Goal: Task Accomplishment & Management: Manage account settings

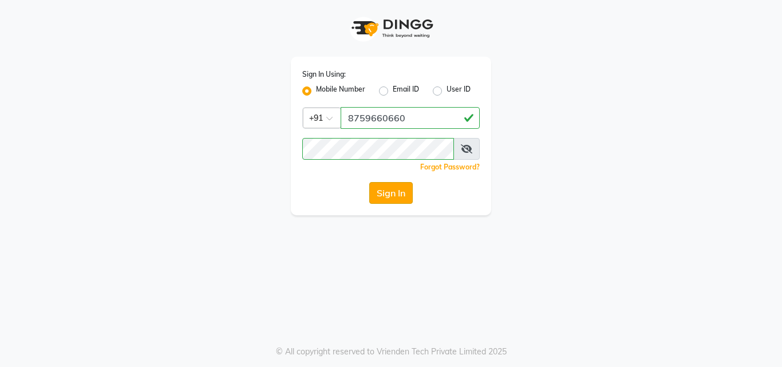
click at [393, 190] on button "Sign In" at bounding box center [390, 193] width 43 height 22
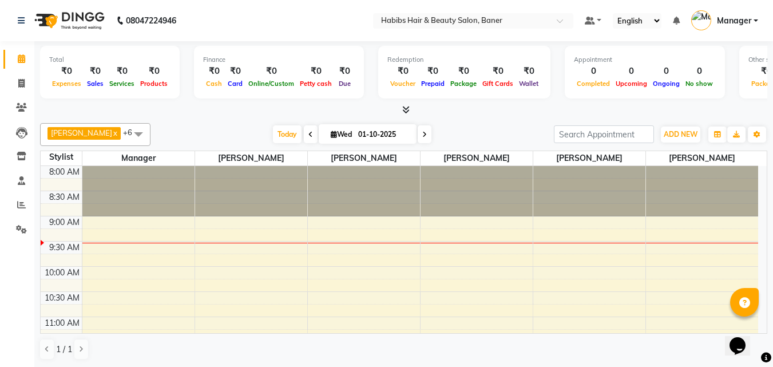
click at [405, 113] on icon at bounding box center [405, 109] width 7 height 9
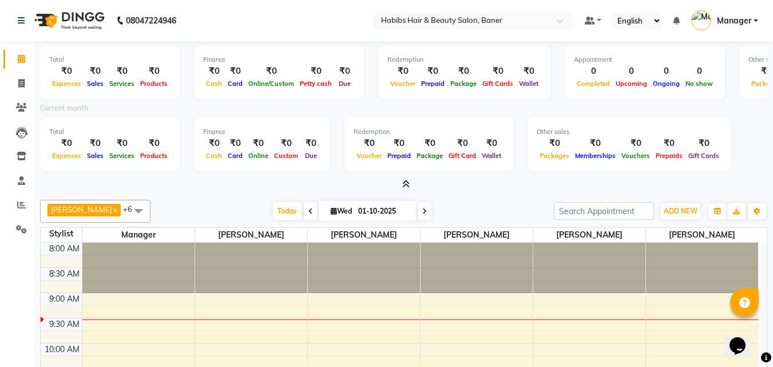
click at [409, 184] on icon at bounding box center [405, 184] width 7 height 9
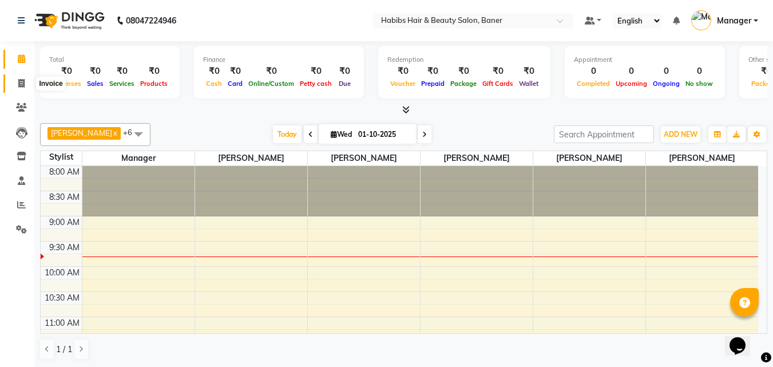
click at [26, 79] on span at bounding box center [21, 83] width 20 height 13
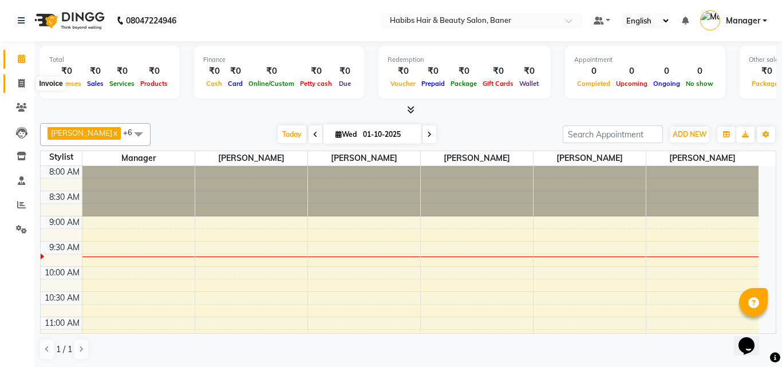
select select "5356"
select select "service"
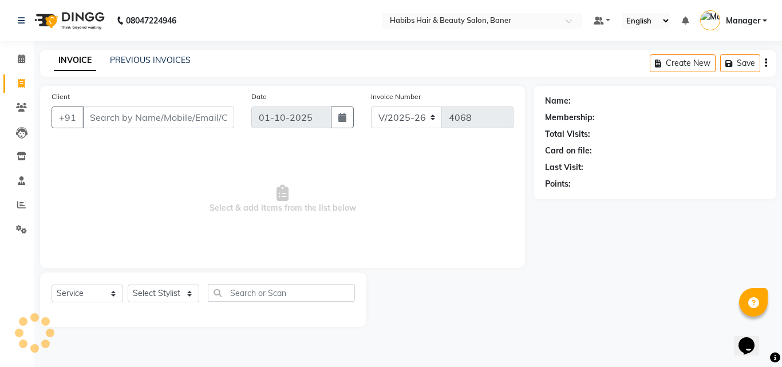
click at [213, 114] on input "Client" at bounding box center [158, 117] width 152 height 22
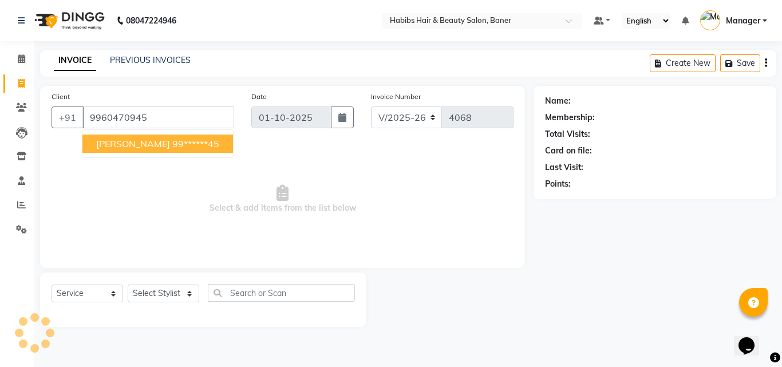
type input "9960470945"
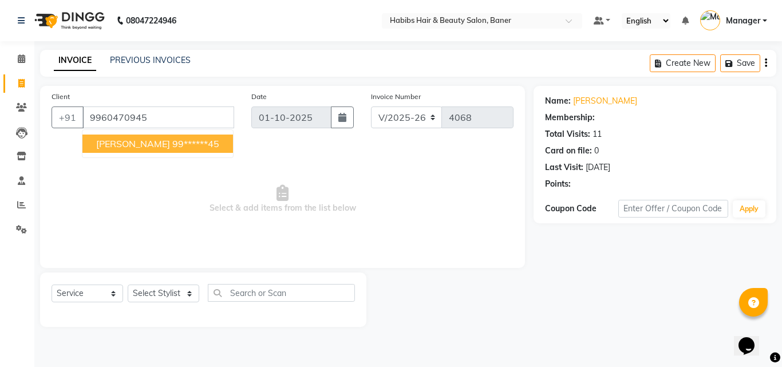
select select "1: Object"
click at [228, 196] on span "Select & add items from the list below" at bounding box center [282, 199] width 462 height 114
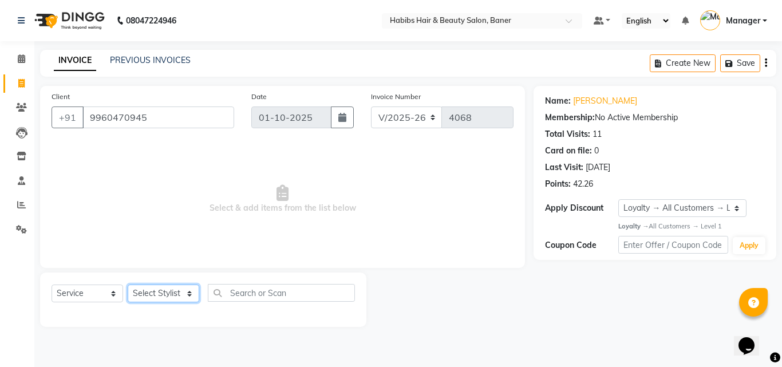
click at [187, 302] on select "Select Stylist Admin Kiran Manager Pooja Singh Pratik Bhad Ram Rohan Sonawane S…" at bounding box center [164, 293] width 72 height 18
select select "91427"
click at [128, 284] on select "Select Stylist Admin Kiran Manager Pooja Singh Pratik Bhad Ram Rohan Sonawane S…" at bounding box center [164, 293] width 72 height 18
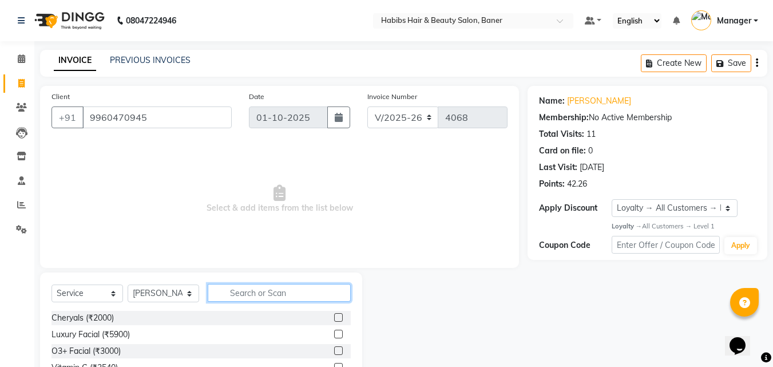
click at [256, 284] on input "text" at bounding box center [279, 293] width 143 height 18
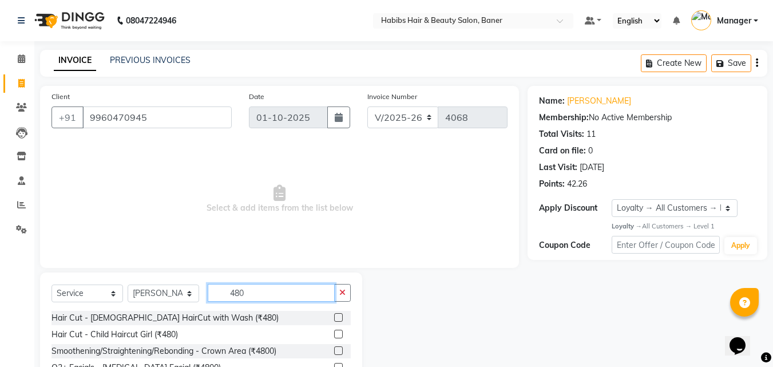
type input "480"
click at [338, 319] on label at bounding box center [338, 317] width 9 height 9
click at [338, 319] on input "checkbox" at bounding box center [337, 317] width 7 height 7
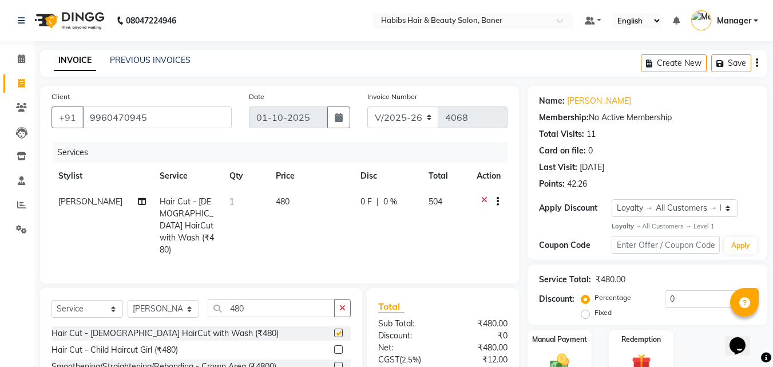
checkbox input "false"
click at [292, 299] on input "480" at bounding box center [271, 308] width 127 height 18
type input "4"
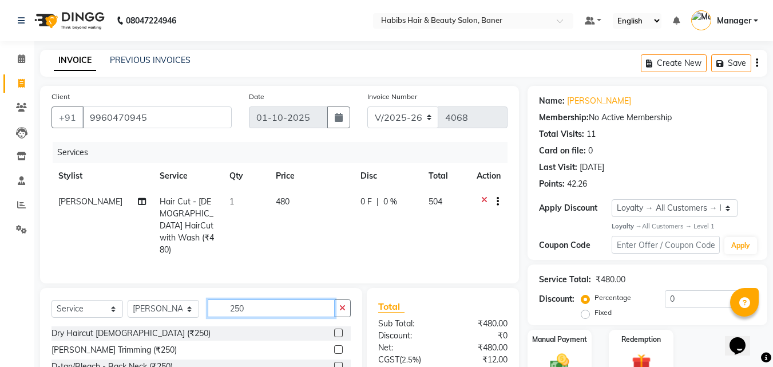
type input "250"
click at [334, 345] on label at bounding box center [338, 349] width 9 height 9
click at [334, 346] on input "checkbox" at bounding box center [337, 349] width 7 height 7
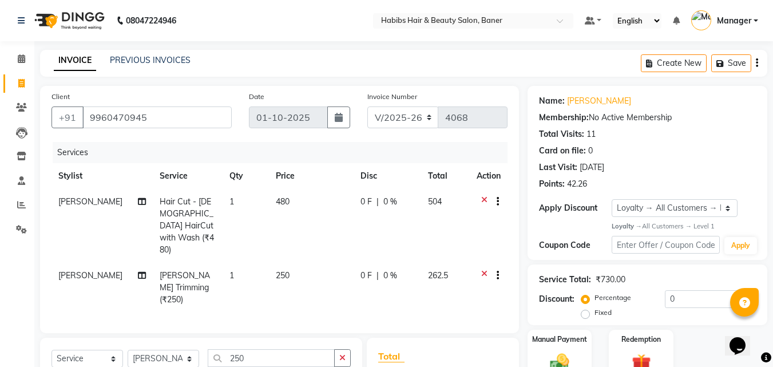
checkbox input "false"
click at [410, 207] on div "0 F | 0 %" at bounding box center [387, 202] width 54 height 12
select select "91427"
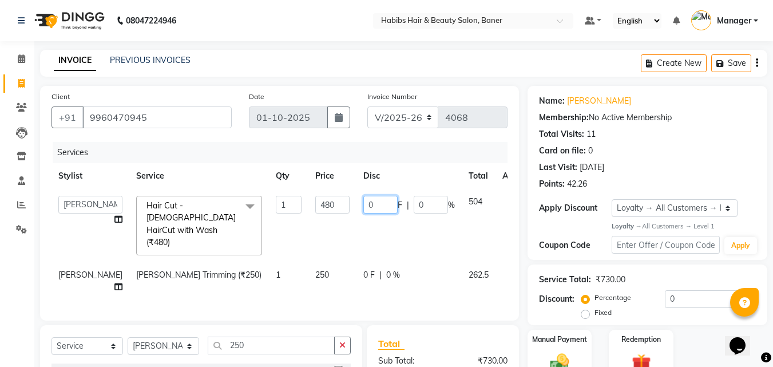
click at [363, 204] on input "0" at bounding box center [380, 205] width 34 height 18
type input "011"
click at [356, 226] on td "011 F | 0 %" at bounding box center [408, 225] width 105 height 73
select select "91427"
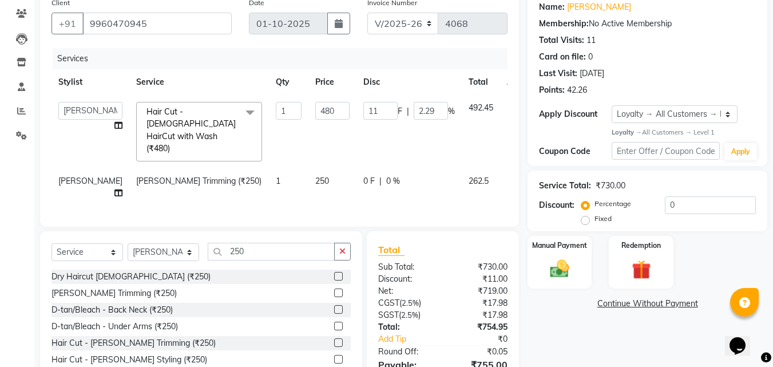
scroll to position [140, 0]
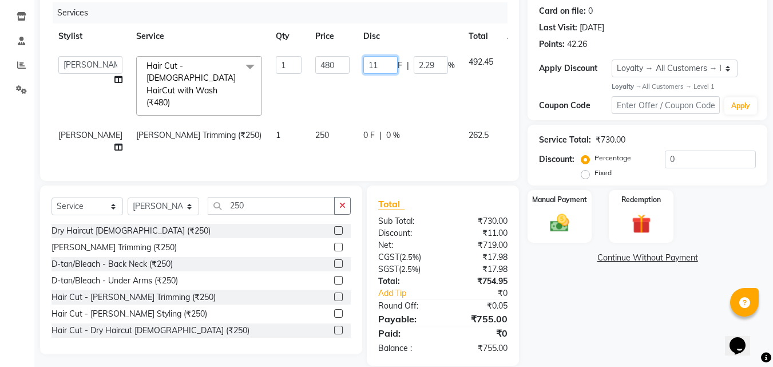
click at [363, 60] on input "11" at bounding box center [380, 65] width 34 height 18
type input "1"
type input "0"
click at [333, 124] on tr "Swapnil Beard Trimming (₹250) 1 250 0 F | 0 % 262.5" at bounding box center [294, 141] width 486 height 38
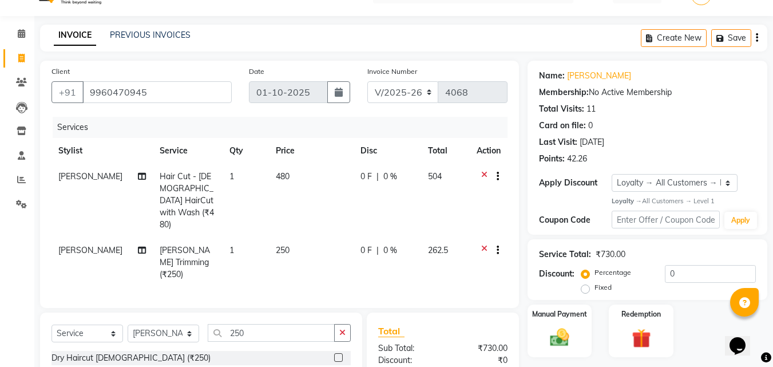
scroll to position [0, 0]
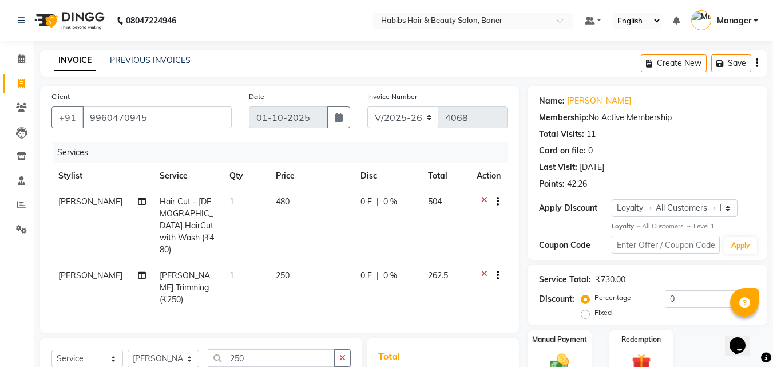
click at [385, 202] on span "0 %" at bounding box center [390, 202] width 14 height 12
select select "91427"
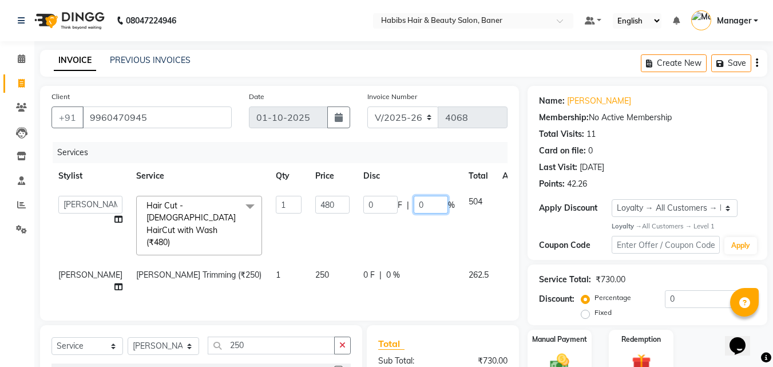
click at [414, 200] on input "0" at bounding box center [431, 205] width 34 height 18
type input "04.8"
click at [388, 221] on td "0 F | 04.8 %" at bounding box center [408, 225] width 105 height 73
select select "91427"
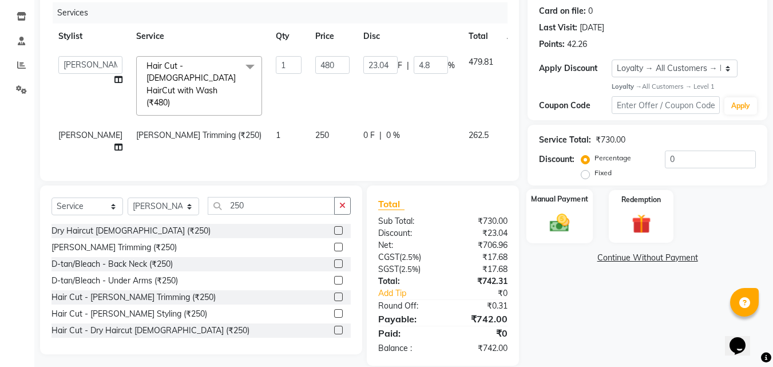
click at [556, 220] on img at bounding box center [560, 223] width 32 height 23
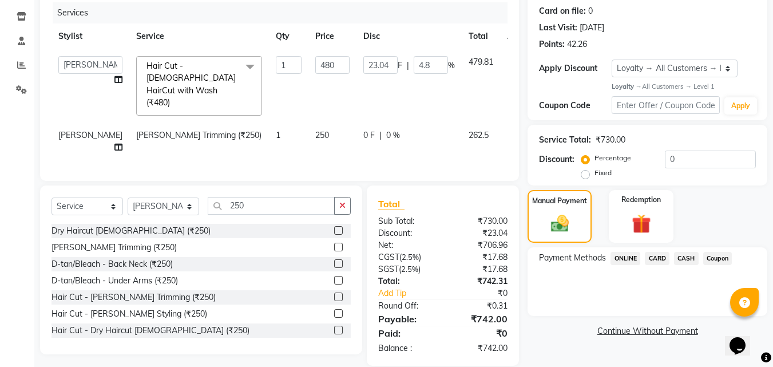
click at [627, 259] on span "ONLINE" at bounding box center [626, 258] width 30 height 13
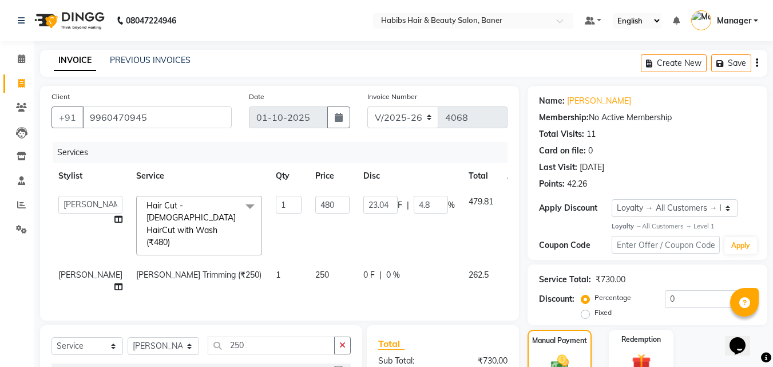
scroll to position [146, 0]
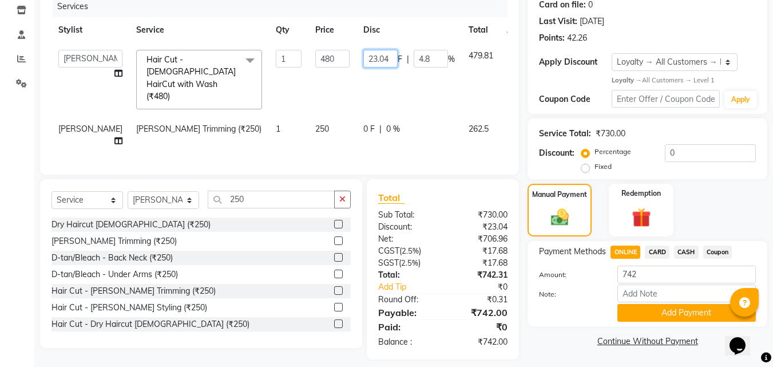
click at [363, 59] on input "23.04" at bounding box center [380, 59] width 34 height 18
type input "23.05"
click at [367, 117] on td "0 F | 0 %" at bounding box center [408, 135] width 105 height 38
select select "91427"
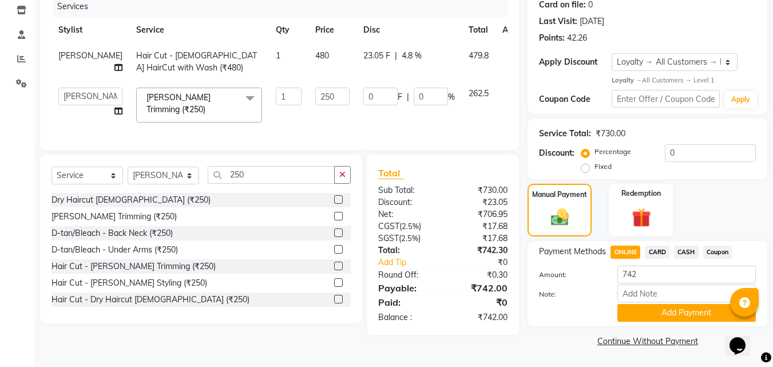
click at [363, 53] on span "23.05 F" at bounding box center [376, 56] width 27 height 12
select select "91427"
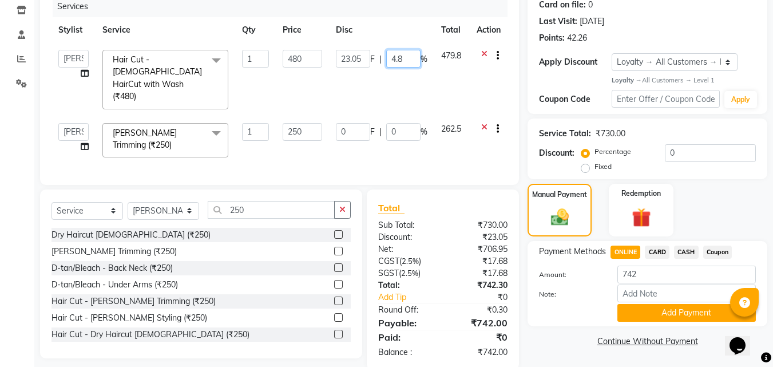
click at [401, 53] on input "4.8" at bounding box center [403, 59] width 34 height 18
type input "4.9"
click at [414, 132] on div "Services Stylist Service Qty Price Disc Total Action Admin Kiran Manager Pooja …" at bounding box center [279, 84] width 456 height 177
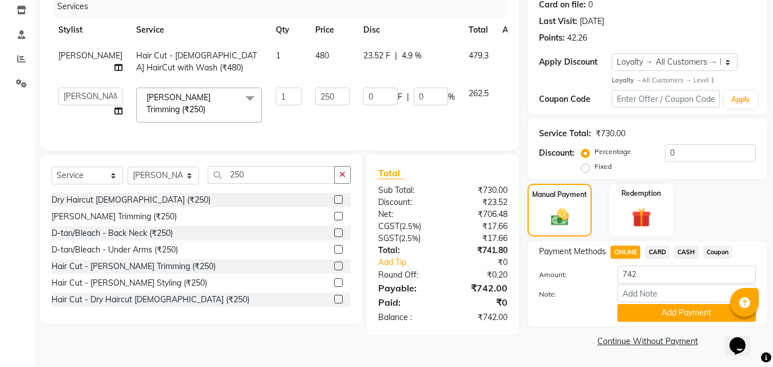
click at [365, 66] on td "23.52 F | 4.9 %" at bounding box center [408, 62] width 105 height 38
select select "91427"
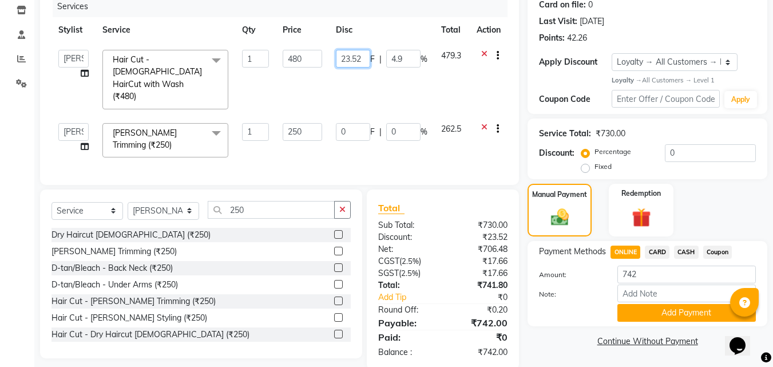
click at [358, 62] on input "23.52" at bounding box center [353, 59] width 34 height 18
click at [362, 58] on input "23.52" at bounding box center [353, 59] width 34 height 18
type input "23.51"
click at [346, 126] on div "Services Stylist Service Qty Price Disc Total Action Admin Kiran Manager Pooja …" at bounding box center [279, 84] width 456 height 177
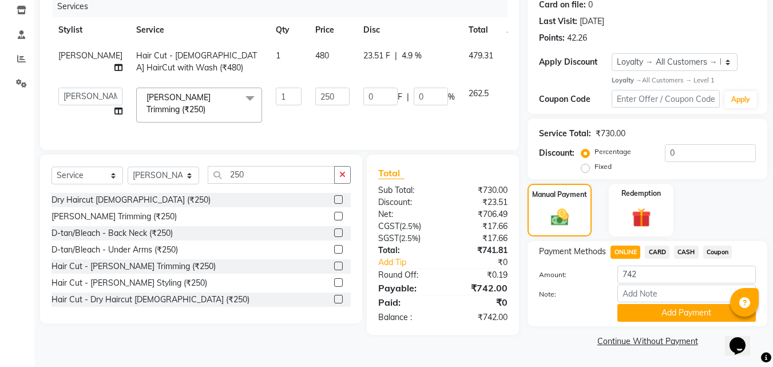
click at [469, 59] on span "479.31" at bounding box center [481, 55] width 25 height 10
select select "91427"
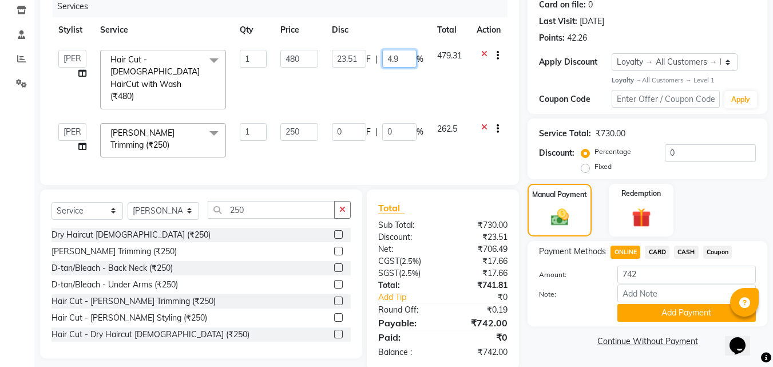
click at [397, 57] on input "4.9" at bounding box center [399, 59] width 34 height 18
type input "4.10"
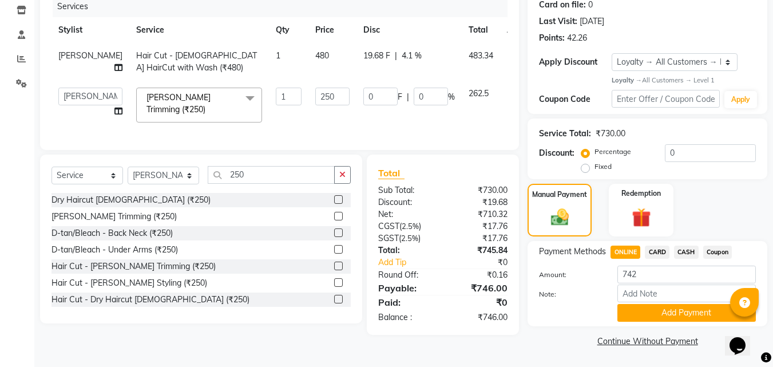
click at [397, 79] on td "19.68 F | 4.1 %" at bounding box center [408, 62] width 105 height 38
select select "91427"
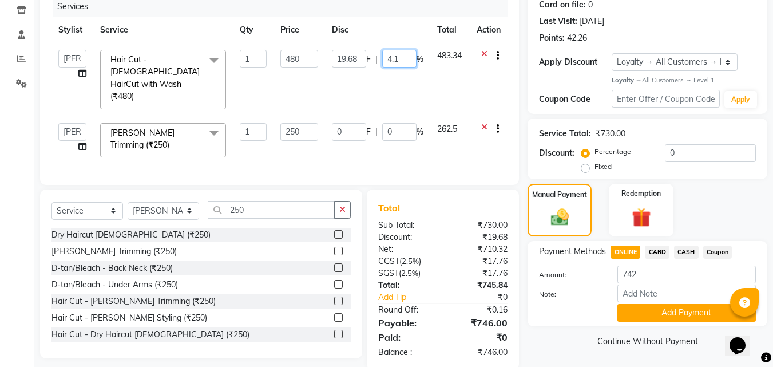
click at [397, 59] on input "4.1" at bounding box center [399, 59] width 34 height 18
type input "4"
type input "5.0"
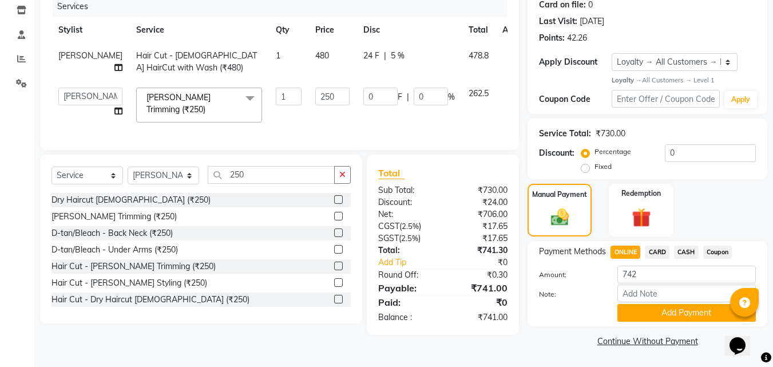
click at [398, 82] on tbody "Swapnil Hair Cut - Male HairCut with Wash (₹480) 1 480 24 F | 5 % 478.8 Admin K…" at bounding box center [292, 86] width 482 height 86
click at [469, 55] on span "478.8" at bounding box center [479, 55] width 20 height 10
select select "91427"
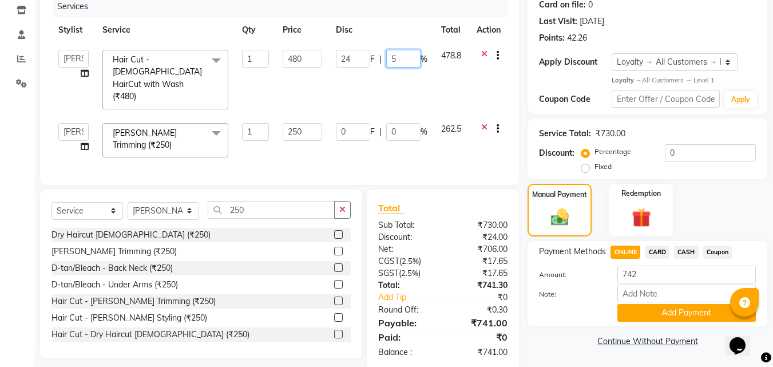
click at [407, 62] on input "5" at bounding box center [403, 59] width 34 height 18
type input "5.1"
click at [412, 74] on td "24 F | 5.1 %" at bounding box center [381, 79] width 105 height 73
select select "91427"
click at [407, 60] on input "5.1" at bounding box center [403, 59] width 34 height 18
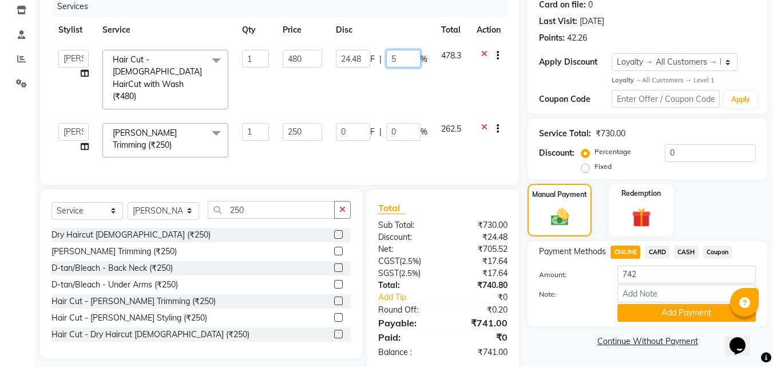
type input "5.5"
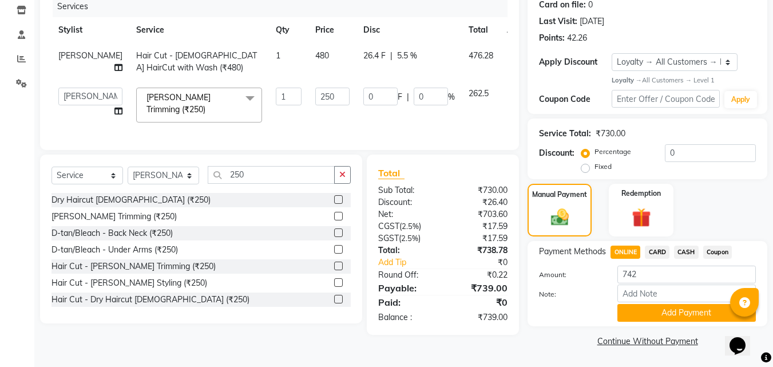
click at [417, 88] on tbody "Swapnil Hair Cut - Male HairCut with Wash (₹480) 1 480 26.4 F | 5.5 % 476.28 Ad…" at bounding box center [294, 86] width 486 height 86
click at [397, 54] on span "5.5 %" at bounding box center [407, 56] width 20 height 12
select select "91427"
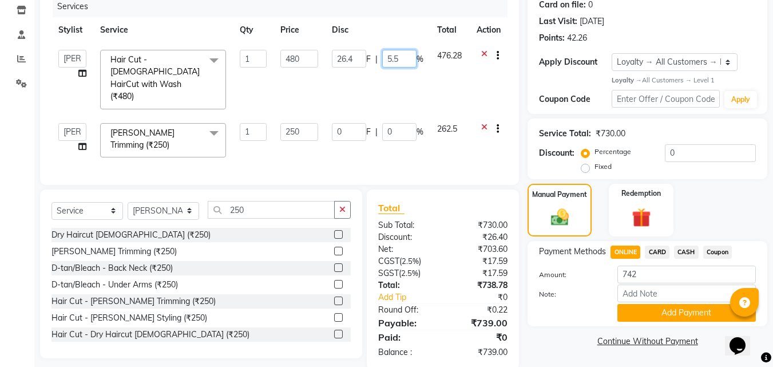
click at [398, 59] on input "5.5" at bounding box center [399, 59] width 34 height 18
type input "5"
type input "0"
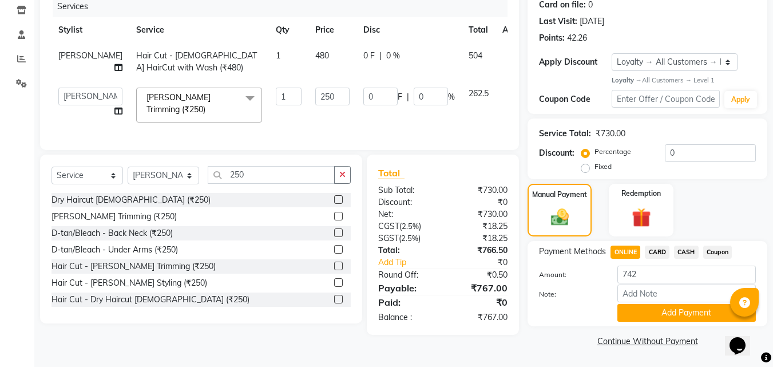
click at [318, 135] on div "Services Stylist Service Qty Price Disc Total Action Swapnil Hair Cut - Male Ha…" at bounding box center [279, 67] width 456 height 142
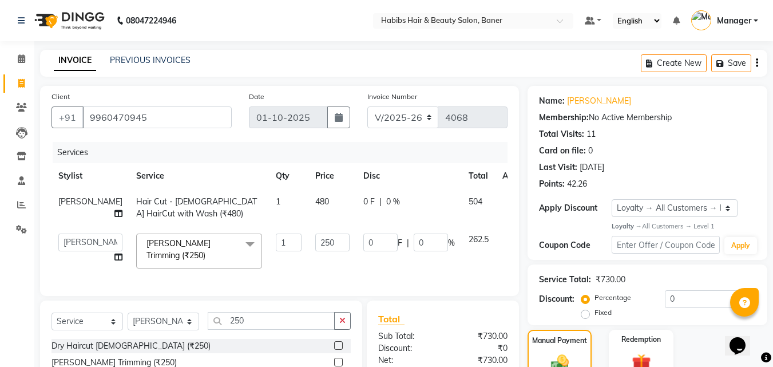
click at [363, 204] on div "0 F | 0 %" at bounding box center [409, 202] width 92 height 12
select select "91427"
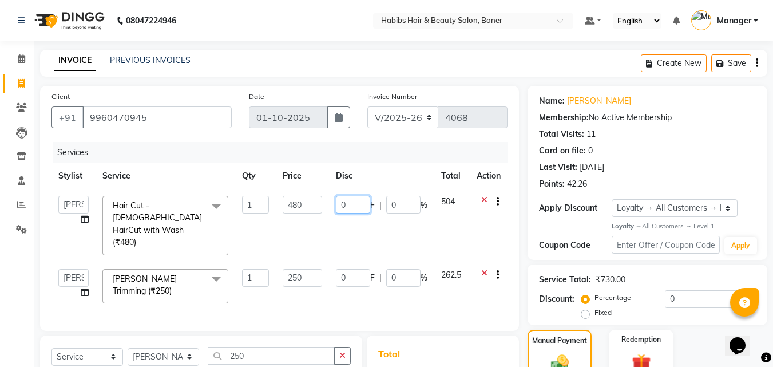
click at [347, 204] on input "0" at bounding box center [353, 205] width 34 height 18
type input "15"
click at [330, 232] on tbody "Admin Kiran Manager Pooja Singh Pratik Bhad Ram Rohan Sonawane Swapnali Swapnil…" at bounding box center [279, 249] width 456 height 121
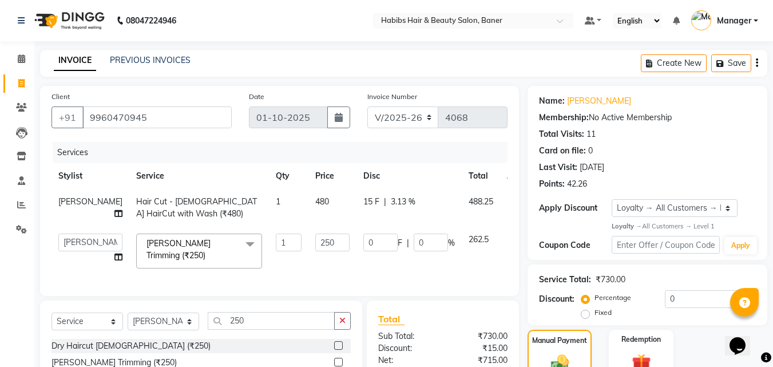
click at [363, 201] on span "15 F" at bounding box center [371, 202] width 16 height 12
select select "91427"
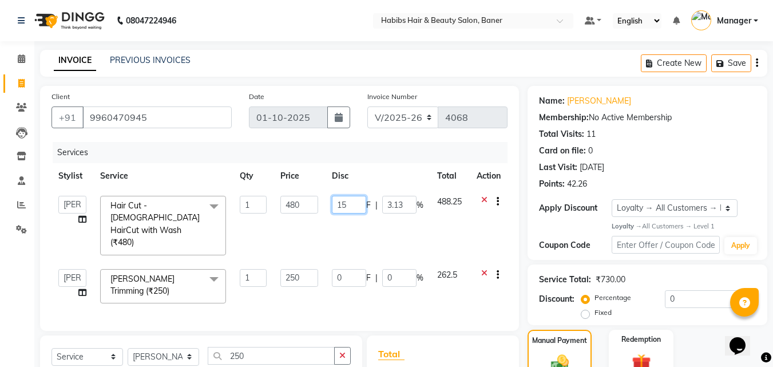
click at [346, 205] on input "15" at bounding box center [349, 205] width 34 height 18
type input "14"
click at [349, 223] on td "14 F | 3.13 %" at bounding box center [377, 225] width 105 height 73
select select "91427"
click at [350, 209] on input "14" at bounding box center [353, 205] width 34 height 18
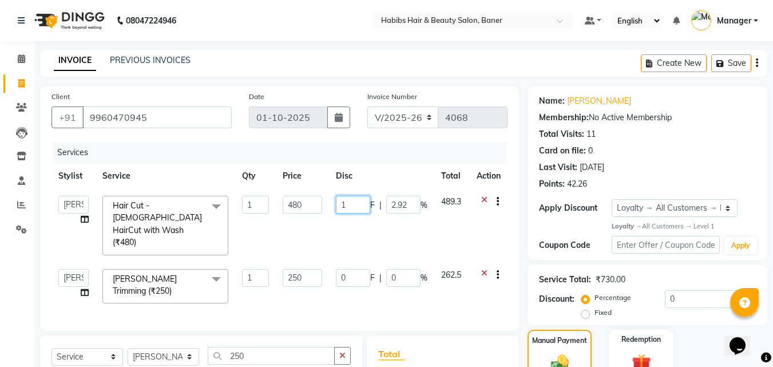
type input "13"
click at [371, 222] on td "13 F | 2.92 %" at bounding box center [381, 225] width 105 height 73
select select "91427"
click at [342, 201] on input "13" at bounding box center [349, 205] width 34 height 18
click at [352, 202] on input "13" at bounding box center [349, 205] width 34 height 18
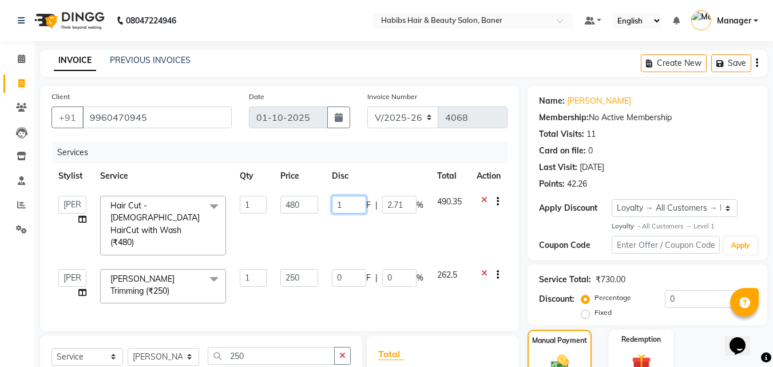
type input "11"
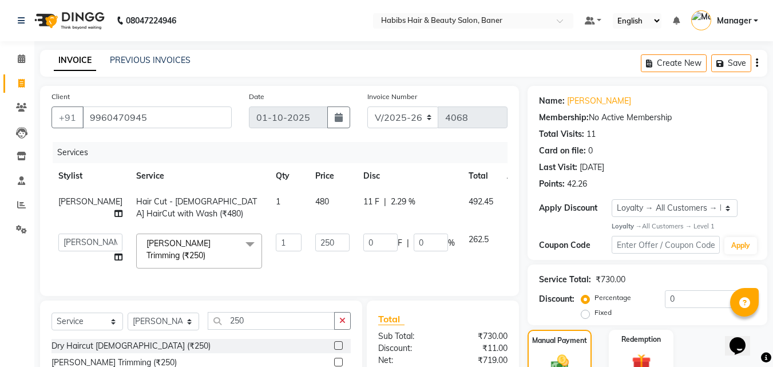
click at [343, 230] on tbody "Swapnil Hair Cut - Male HairCut with Wash (₹480) 1 480 11 F | 2.29 % 492.45 Adm…" at bounding box center [294, 232] width 486 height 86
click at [356, 230] on td "0 F | 0 %" at bounding box center [408, 251] width 105 height 49
click at [518, 200] on div at bounding box center [523, 203] width 11 height 14
click at [512, 199] on icon at bounding box center [515, 203] width 6 height 14
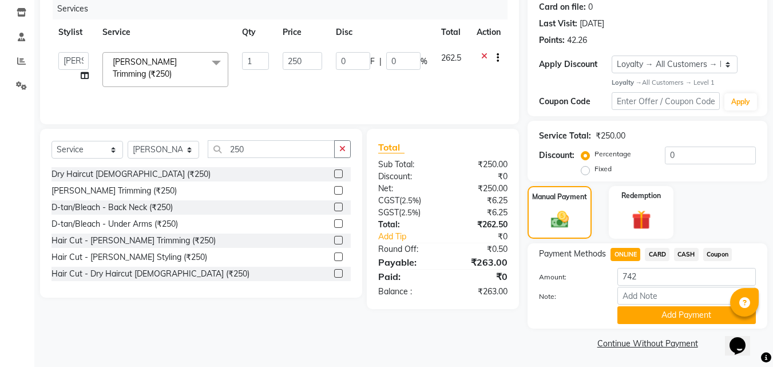
scroll to position [146, 0]
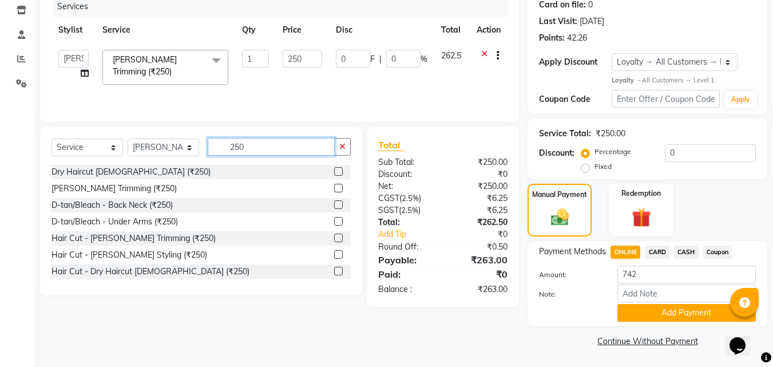
click at [284, 149] on input "250" at bounding box center [271, 147] width 127 height 18
type input "2"
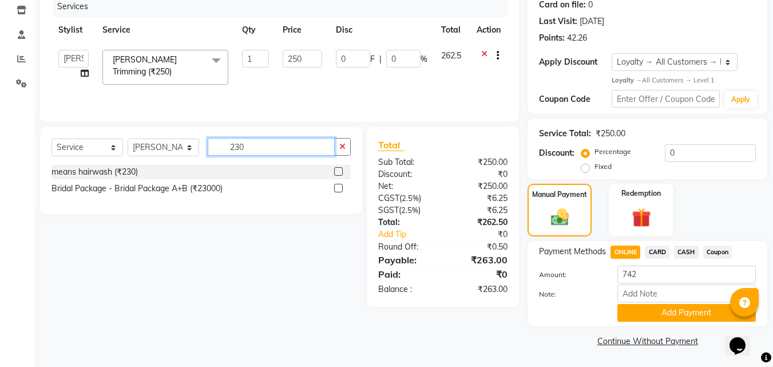
type input "230"
click at [339, 171] on label at bounding box center [338, 171] width 9 height 9
click at [339, 171] on input "checkbox" at bounding box center [337, 171] width 7 height 7
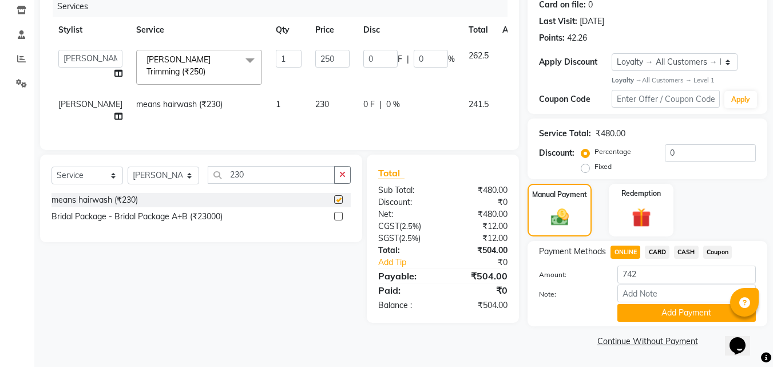
checkbox input "false"
click at [263, 184] on input "230" at bounding box center [271, 175] width 127 height 18
type input "2"
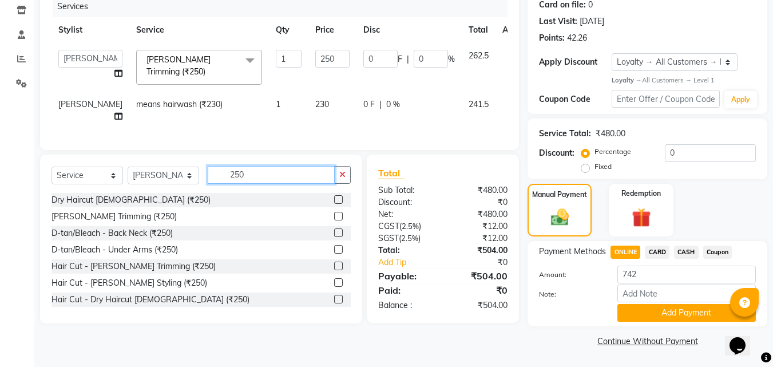
type input "250"
click at [334, 199] on label at bounding box center [338, 199] width 9 height 9
click at [334, 199] on input "checkbox" at bounding box center [337, 199] width 7 height 7
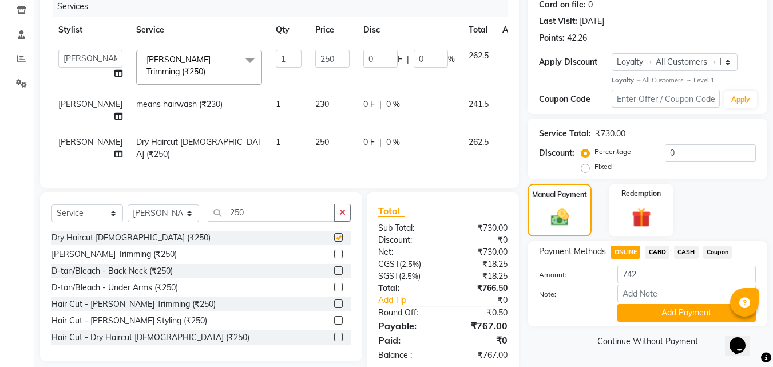
checkbox input "false"
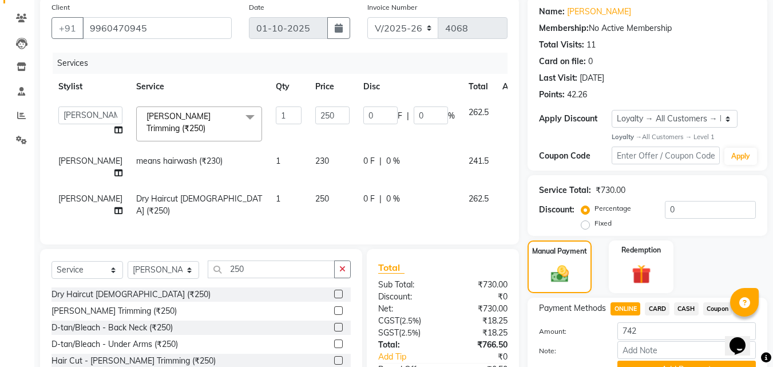
scroll to position [89, 0]
click at [386, 193] on span "0 %" at bounding box center [393, 199] width 14 height 12
select select "91427"
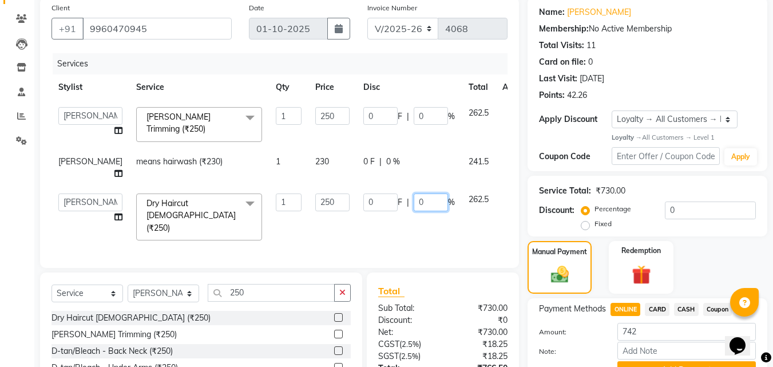
click at [414, 197] on input "0" at bounding box center [431, 202] width 34 height 18
type input "04.8"
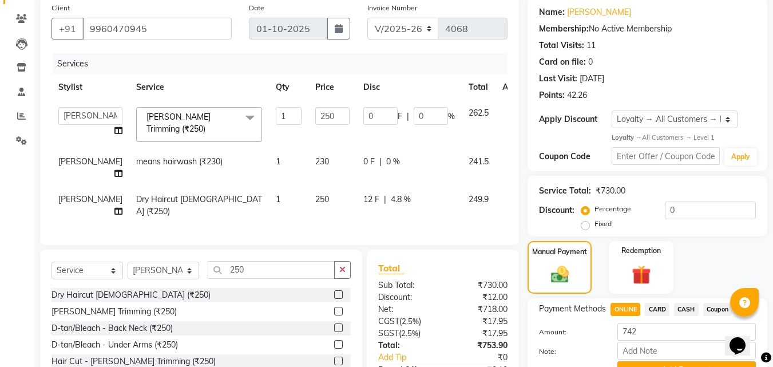
click at [389, 227] on div "Services Stylist Service Qty Price Disc Total Action Admin Kiran Manager Pooja …" at bounding box center [279, 143] width 456 height 180
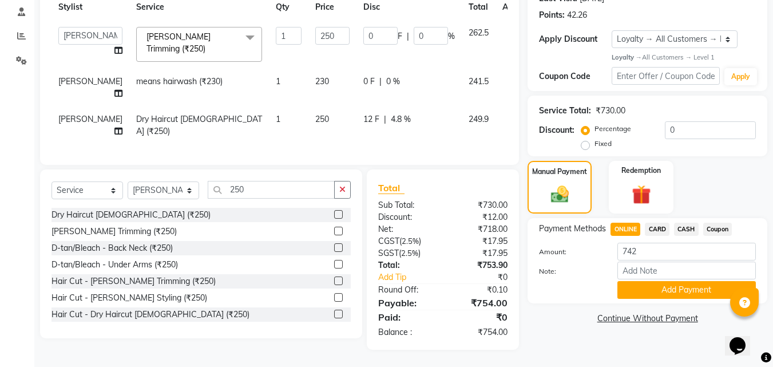
scroll to position [1, 0]
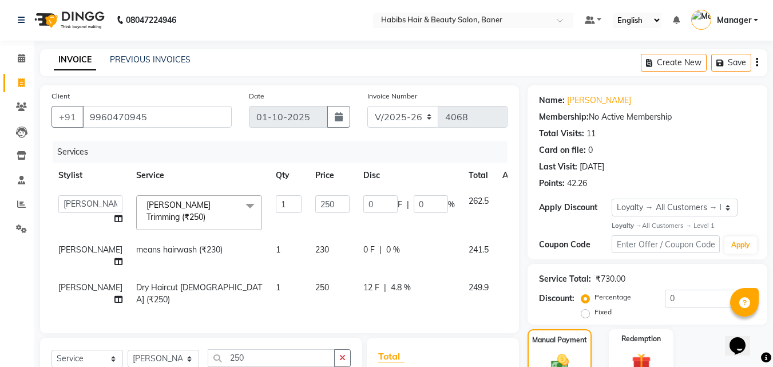
click at [386, 245] on span "0 %" at bounding box center [393, 250] width 14 height 12
select select "91427"
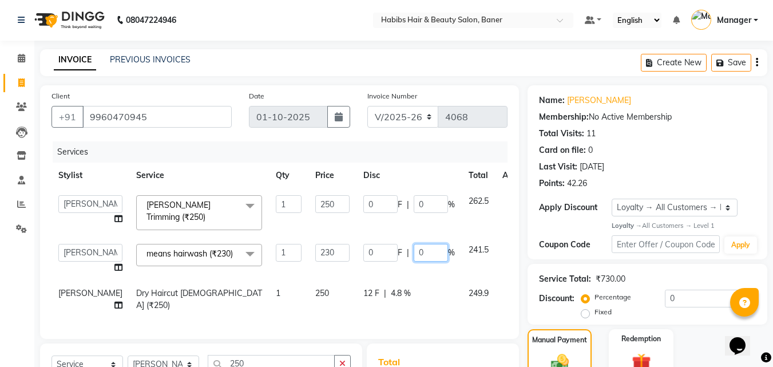
click at [414, 244] on input "0" at bounding box center [431, 253] width 34 height 18
type input "04.8"
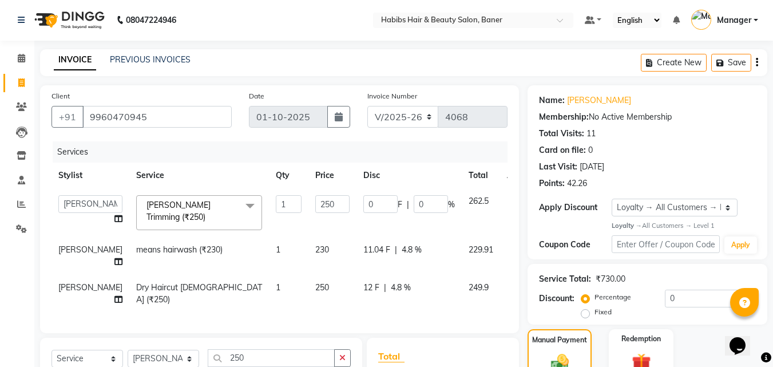
click at [405, 267] on td "11.04 F | 4.8 %" at bounding box center [408, 256] width 105 height 38
select select "91427"
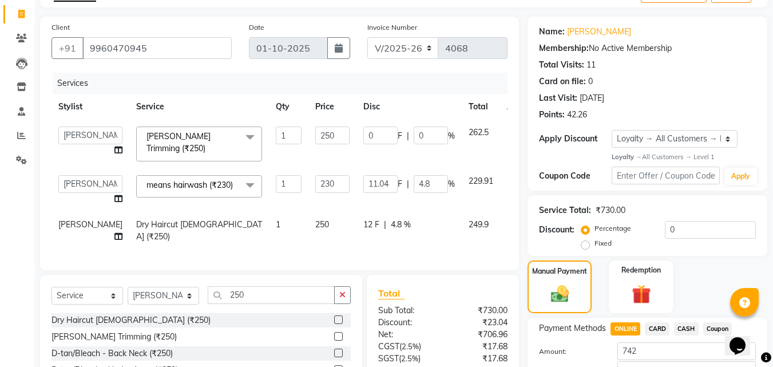
scroll to position [69, 0]
click at [414, 184] on input "4.8" at bounding box center [431, 185] width 34 height 18
type input "4.9"
click at [395, 241] on div "Services Stylist Service Qty Price Disc Total Action Admin Kiran Manager Pooja …" at bounding box center [279, 166] width 456 height 186
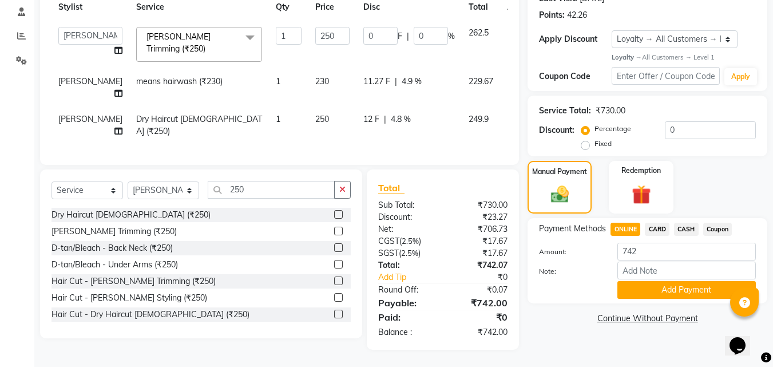
scroll to position [0, 0]
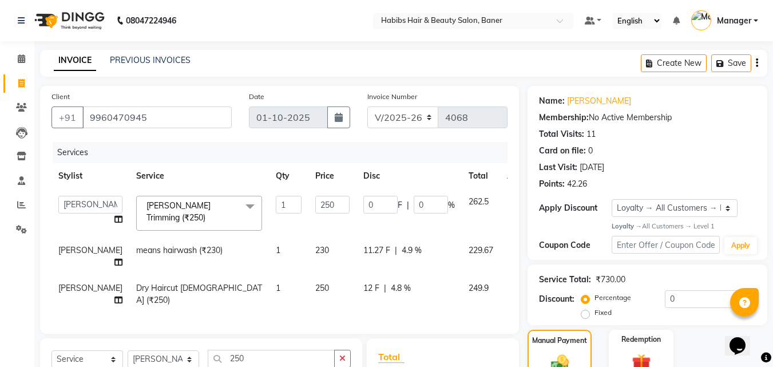
click at [402, 246] on span "4.9 %" at bounding box center [412, 250] width 20 height 12
select select "91427"
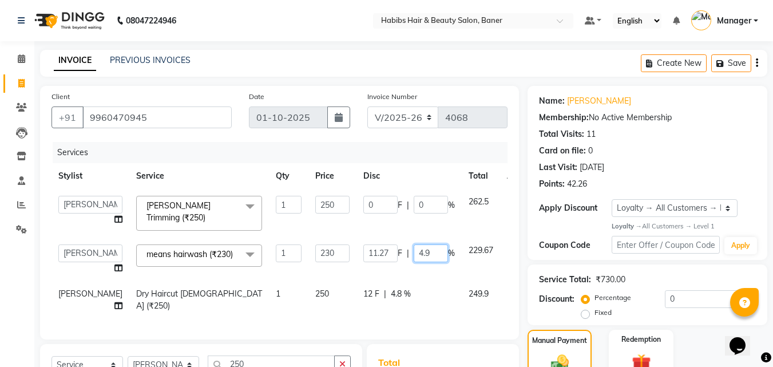
click at [414, 246] on input "4.9" at bounding box center [431, 253] width 34 height 18
type input "4"
click at [512, 244] on icon at bounding box center [515, 251] width 6 height 14
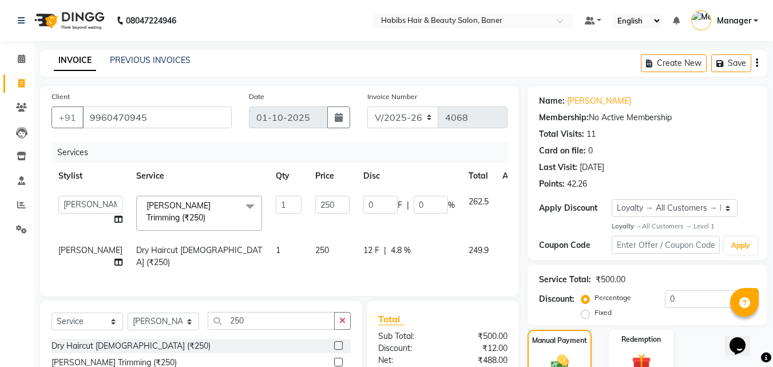
click at [513, 246] on div at bounding box center [518, 251] width 11 height 14
click at [513, 244] on div at bounding box center [518, 251] width 11 height 14
click at [507, 244] on icon at bounding box center [510, 251] width 6 height 14
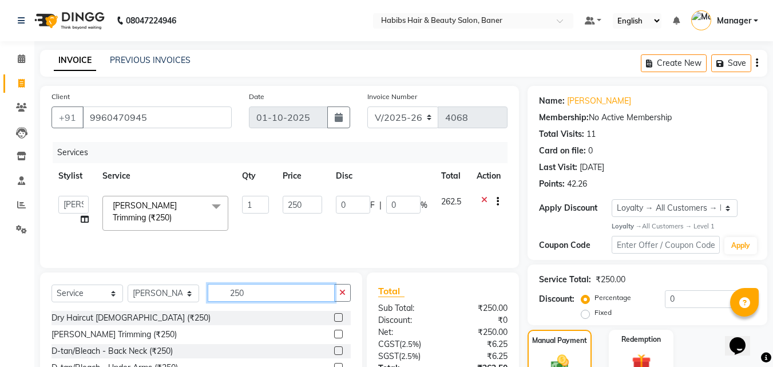
click at [264, 295] on input "250" at bounding box center [271, 293] width 127 height 18
type input "2"
type input "480"
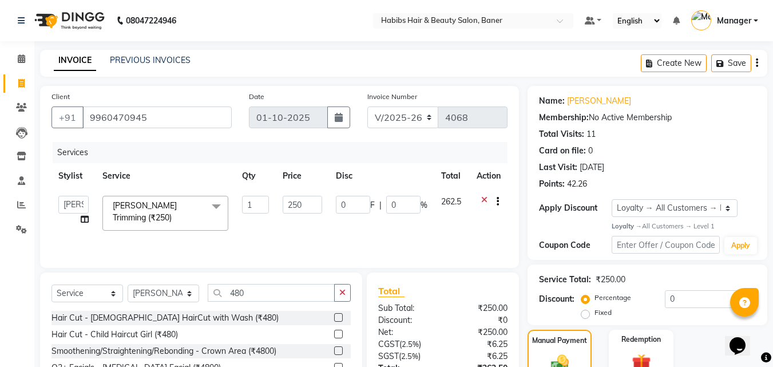
click at [340, 315] on label at bounding box center [338, 317] width 9 height 9
click at [340, 315] on input "checkbox" at bounding box center [337, 317] width 7 height 7
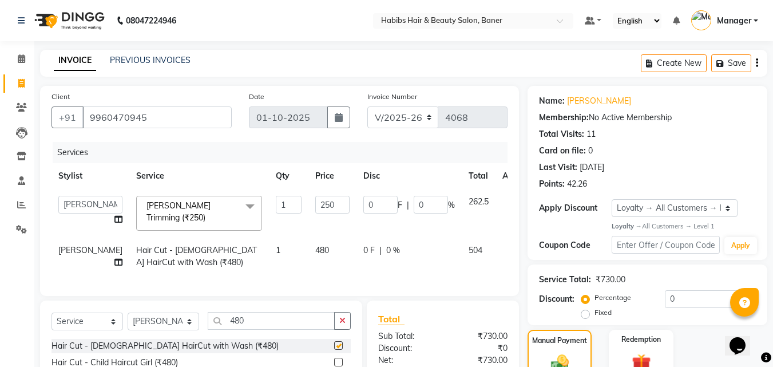
checkbox input "false"
drag, startPoint x: 0, startPoint y: 322, endPoint x: 0, endPoint y: 359, distance: 37.8
drag, startPoint x: 0, startPoint y: 359, endPoint x: 303, endPoint y: 61, distance: 424.8
click at [303, 61] on div "INVOICE PREVIOUS INVOICES Create New Save" at bounding box center [403, 63] width 727 height 27
click at [414, 206] on input "0" at bounding box center [431, 205] width 34 height 18
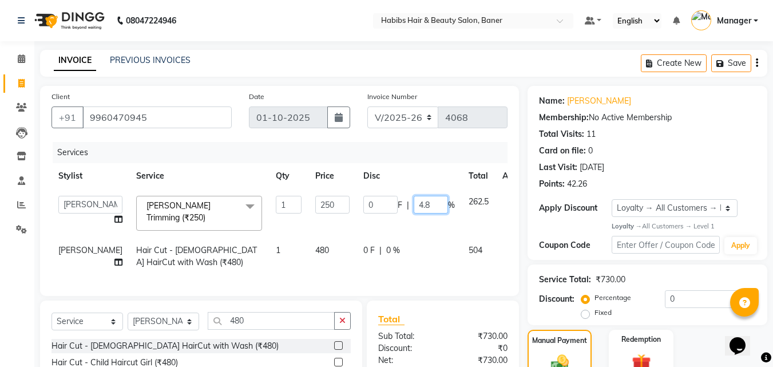
click at [414, 203] on input "4.8" at bounding box center [431, 205] width 34 height 18
type input "4"
type input "0"
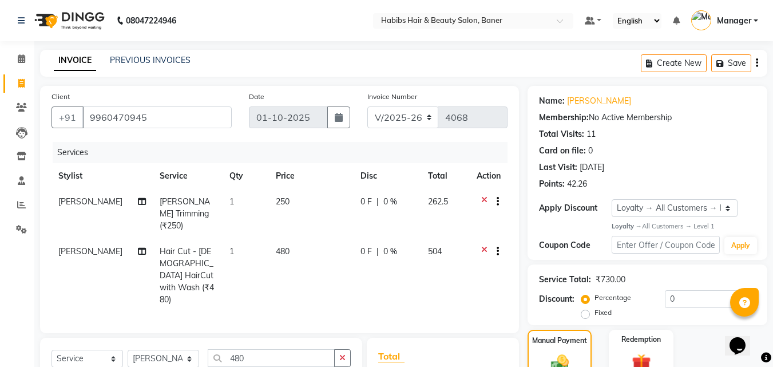
click at [364, 247] on td "0 F | 0 %" at bounding box center [388, 276] width 68 height 74
select select "91427"
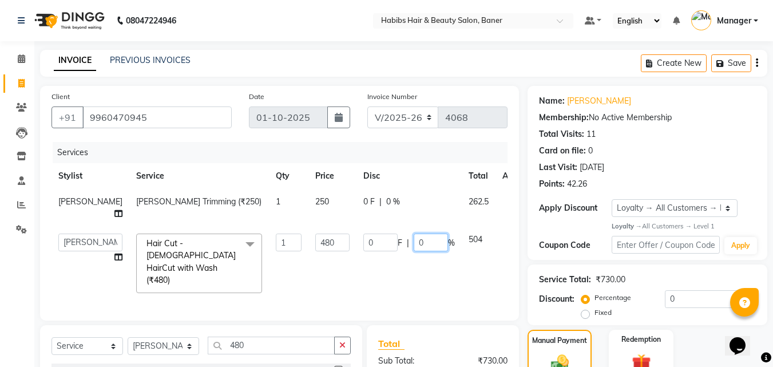
click at [414, 241] on input "0" at bounding box center [431, 242] width 34 height 18
type input "4.8"
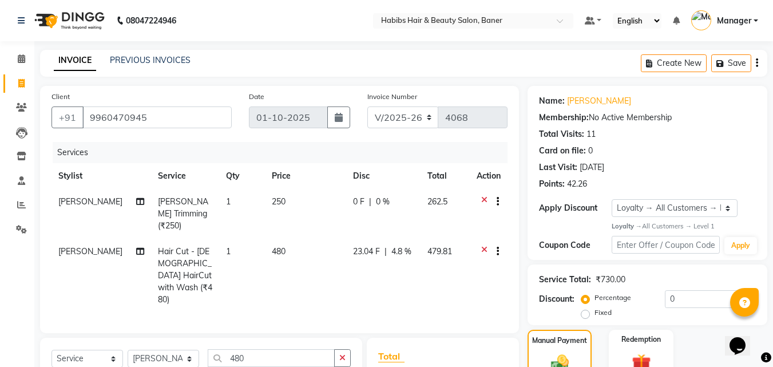
click at [446, 270] on td "479.81" at bounding box center [446, 276] width 50 height 74
select select "91427"
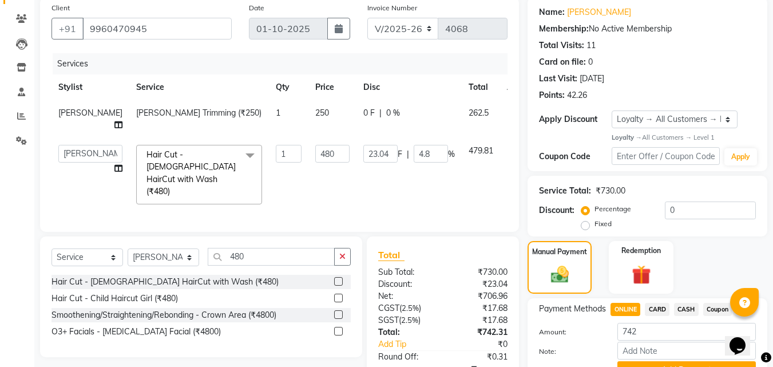
scroll to position [146, 0]
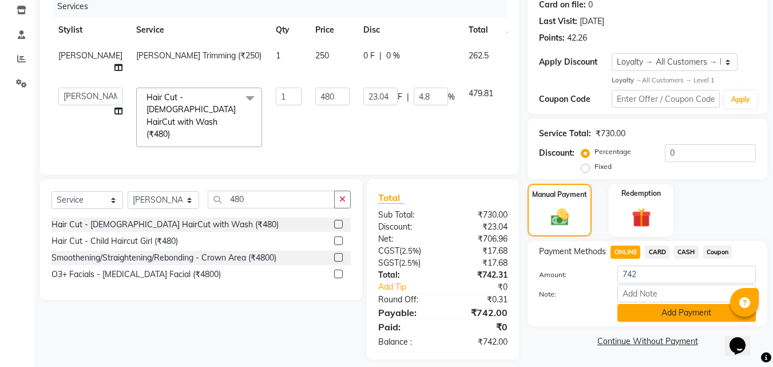
click at [653, 312] on button "Add Payment" at bounding box center [686, 313] width 138 height 18
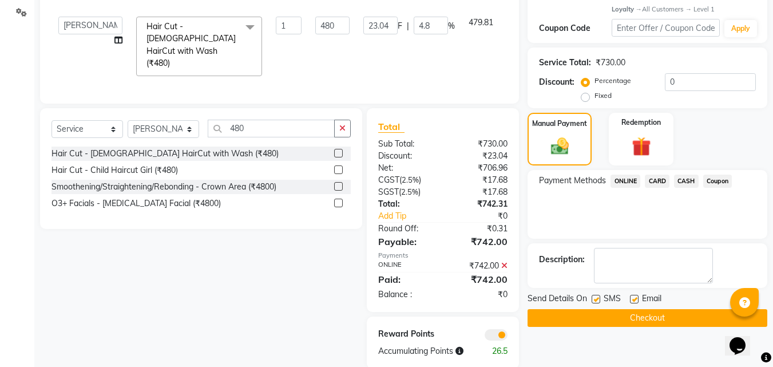
scroll to position [220, 0]
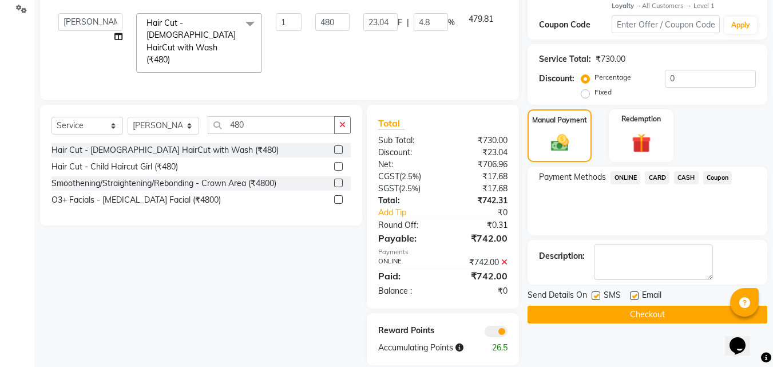
click at [623, 318] on button "Checkout" at bounding box center [648, 315] width 240 height 18
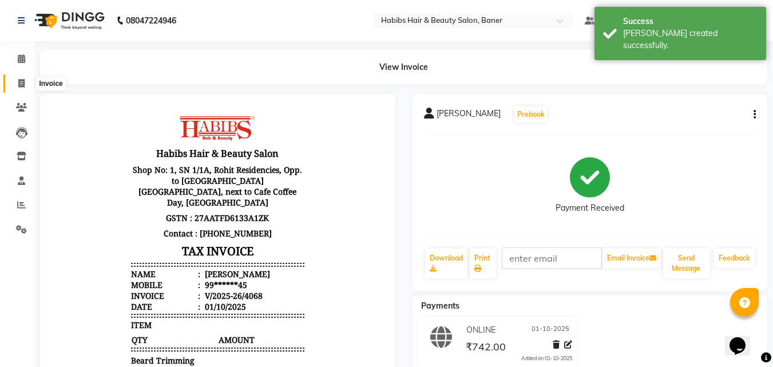
click at [16, 82] on span at bounding box center [21, 83] width 20 height 13
select select "service"
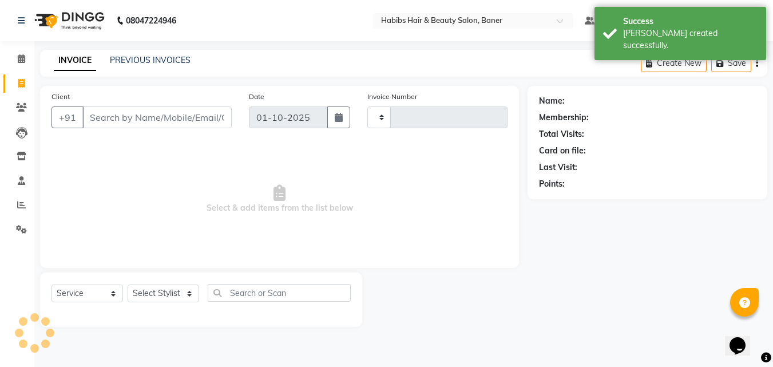
type input "4069"
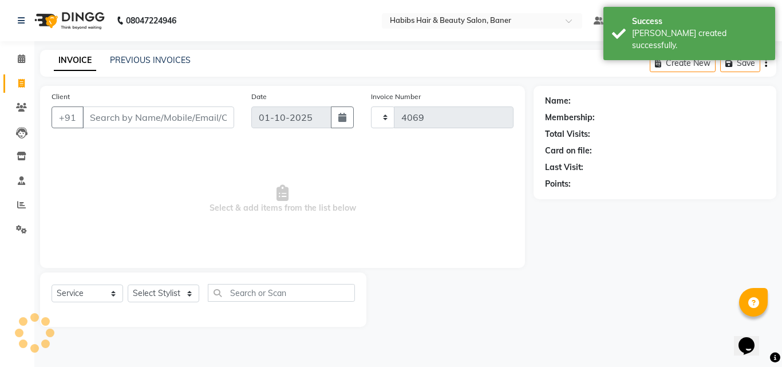
select select "5356"
click at [101, 118] on input "Client" at bounding box center [158, 117] width 152 height 22
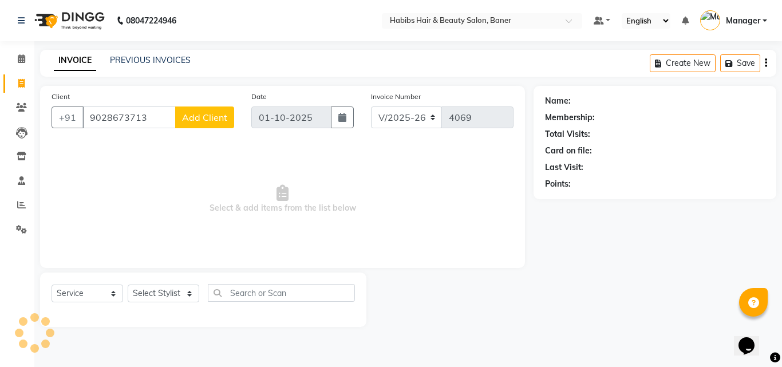
type input "9028673713"
click at [212, 118] on span "Add Client" at bounding box center [204, 117] width 45 height 11
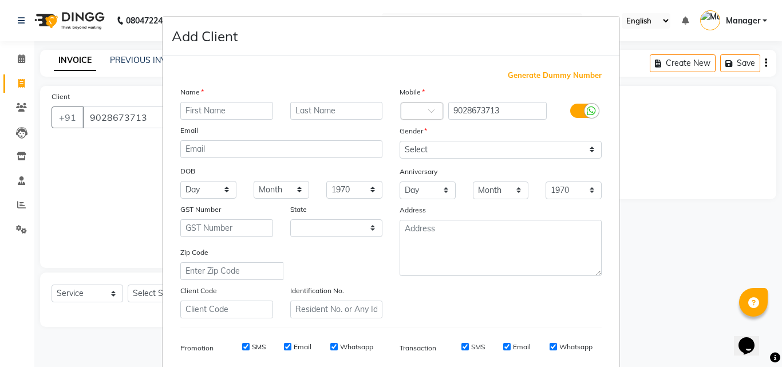
select select "22"
click at [226, 110] on input "text" at bounding box center [226, 111] width 93 height 18
type input "kshitish"
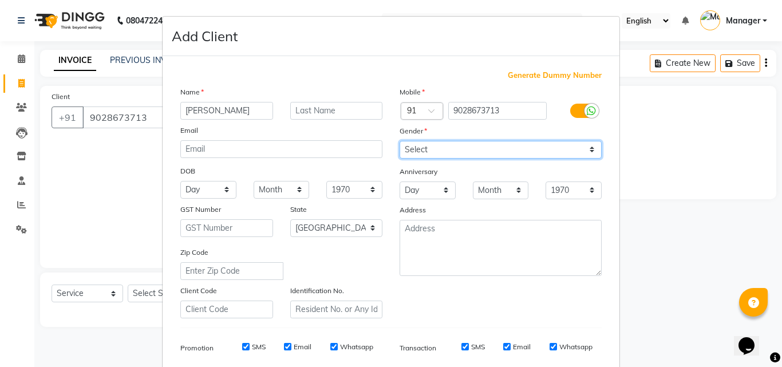
click at [473, 154] on select "Select Male Female Other Prefer Not To Say" at bounding box center [500, 150] width 202 height 18
select select "male"
click at [399, 141] on select "Select Male Female Other Prefer Not To Say" at bounding box center [500, 150] width 202 height 18
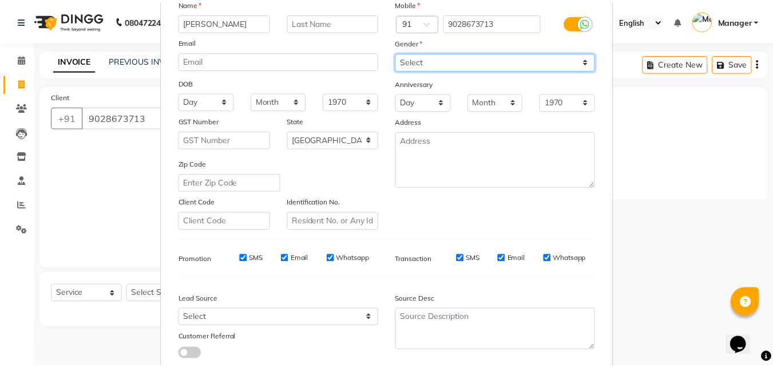
scroll to position [161, 0]
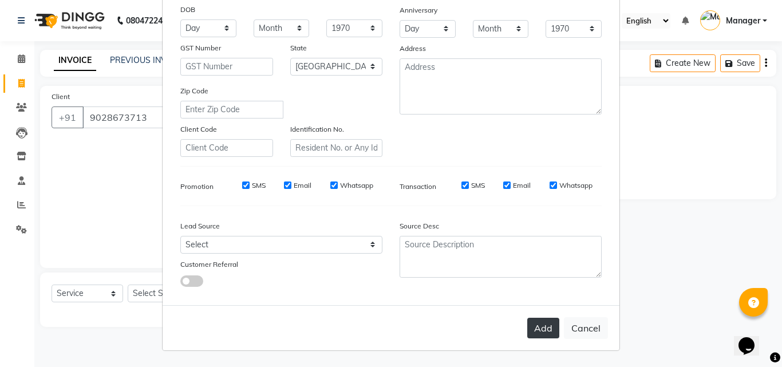
click at [544, 332] on button "Add" at bounding box center [543, 328] width 32 height 21
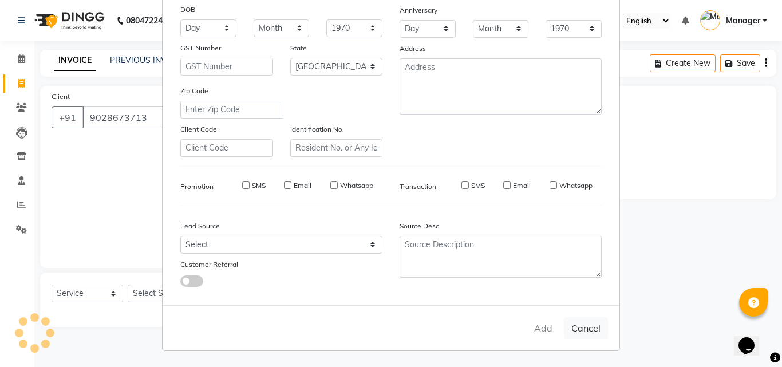
type input "90******13"
select select
select select "null"
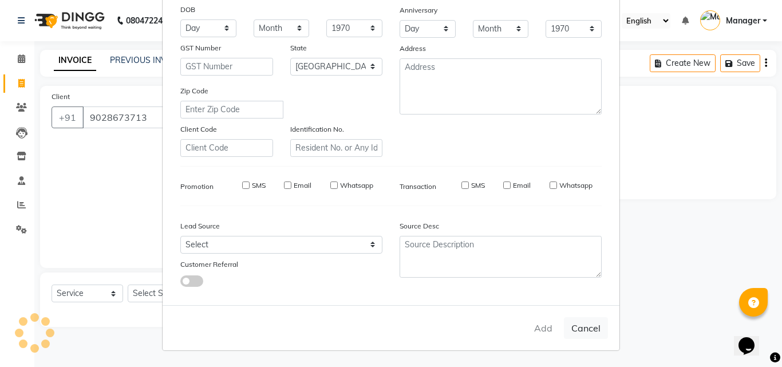
select select
checkbox input "false"
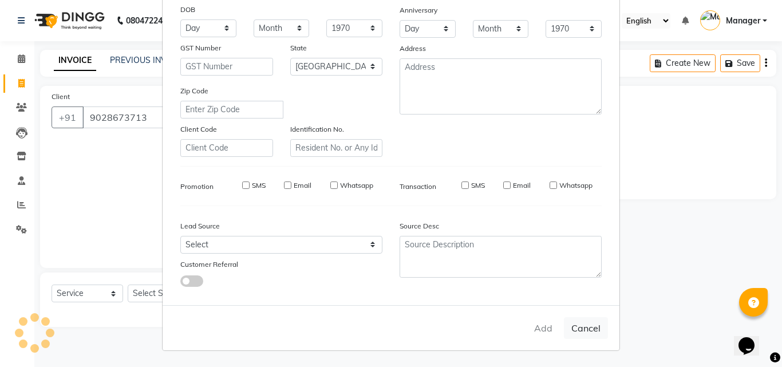
checkbox input "false"
select select "1: Object"
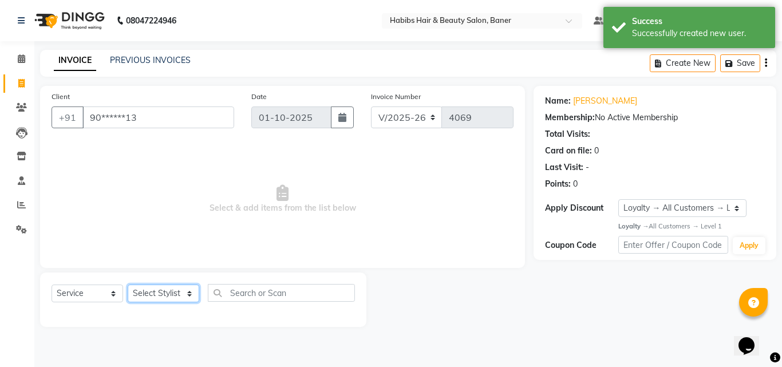
click at [181, 295] on select "Select Stylist Admin Kiran Manager Pooja Singh Pratik Bhad Ram Rohan Sonawane S…" at bounding box center [164, 293] width 72 height 18
select select "88113"
click at [128, 284] on select "Select Stylist Admin Kiran Manager Pooja Singh Pratik Bhad Ram Rohan Sonawane S…" at bounding box center [164, 293] width 72 height 18
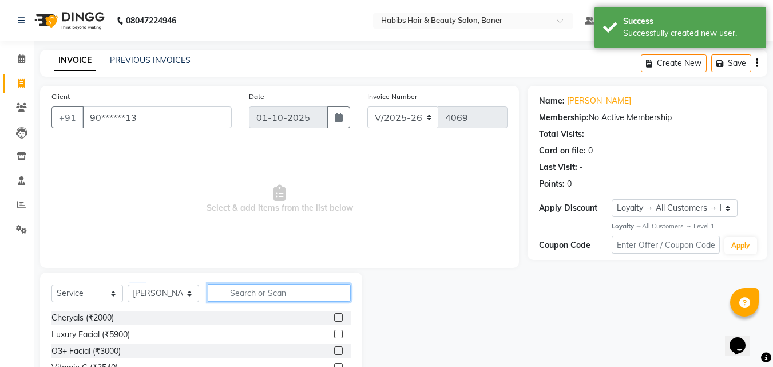
click at [245, 296] on input "text" at bounding box center [279, 293] width 143 height 18
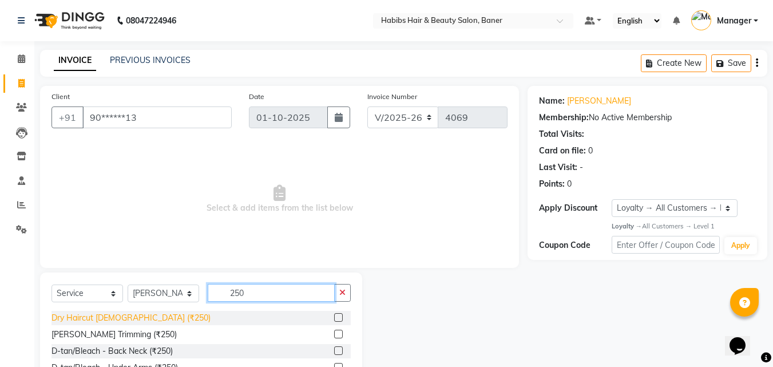
type input "250"
click at [133, 322] on div "Dry Haircut Male (₹250)" at bounding box center [130, 318] width 159 height 12
checkbox input "false"
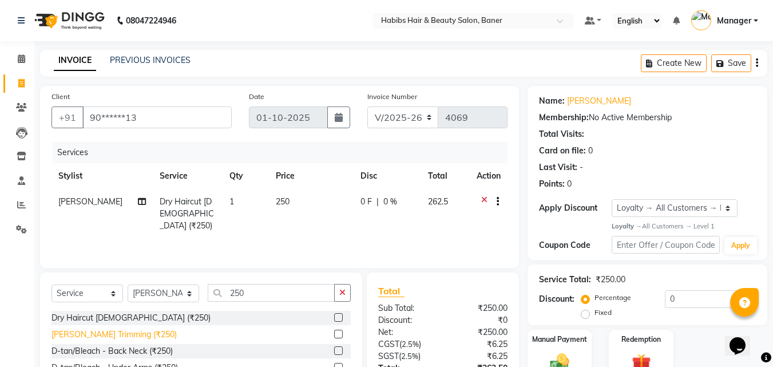
click at [122, 335] on div "Beard Trimming (₹250)" at bounding box center [113, 334] width 125 height 12
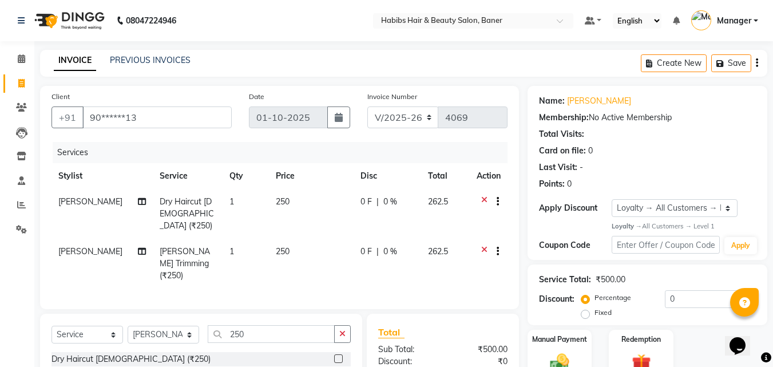
checkbox input "false"
click at [383, 200] on span "0 %" at bounding box center [390, 202] width 14 height 12
select select "88113"
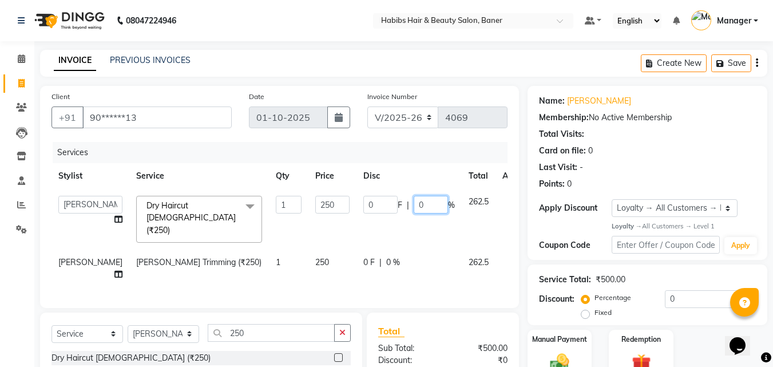
click at [414, 203] on input "0" at bounding box center [431, 205] width 34 height 18
type input "4.8"
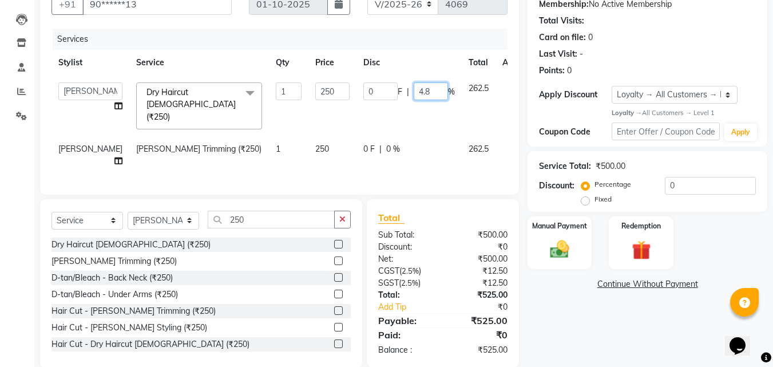
scroll to position [128, 0]
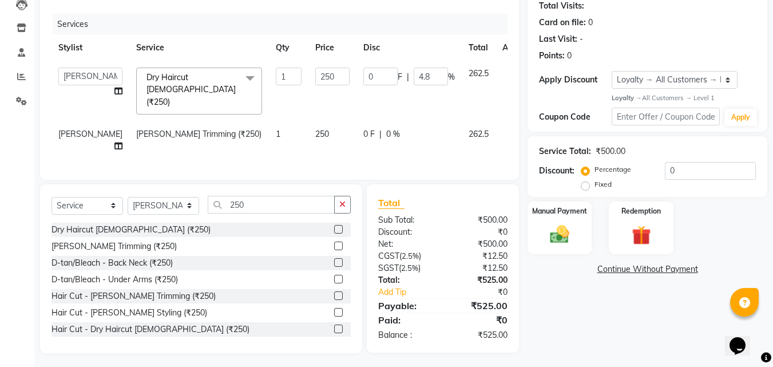
click at [407, 149] on div "Services Stylist Service Qty Price Disc Total Action Admin Kiran Manager Pooja …" at bounding box center [279, 91] width 456 height 154
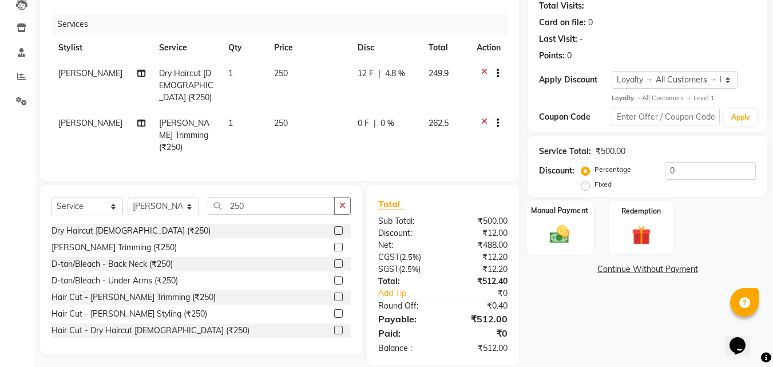
click at [559, 240] on img at bounding box center [560, 234] width 32 height 23
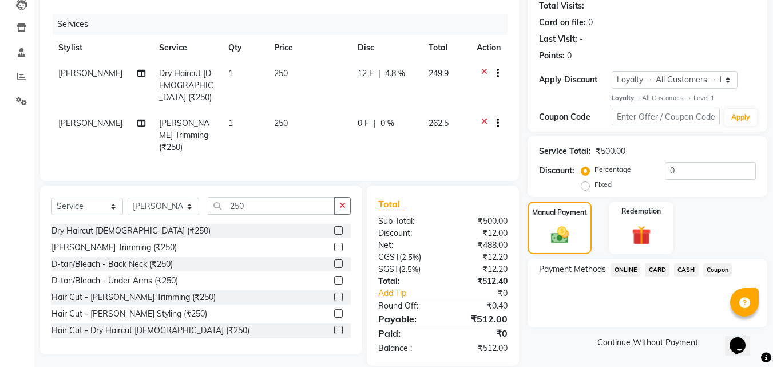
click at [621, 270] on span "ONLINE" at bounding box center [626, 269] width 30 height 13
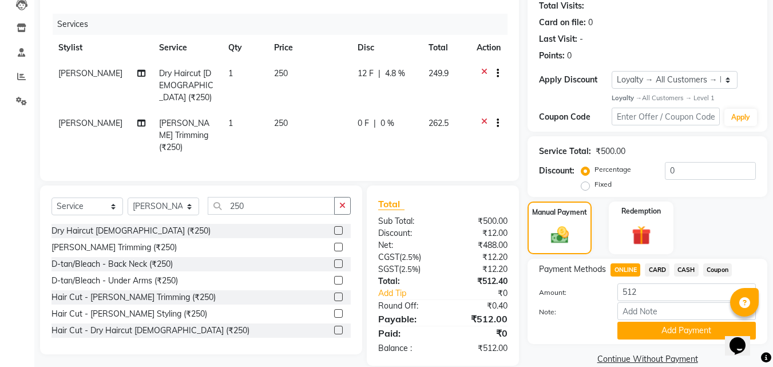
scroll to position [146, 0]
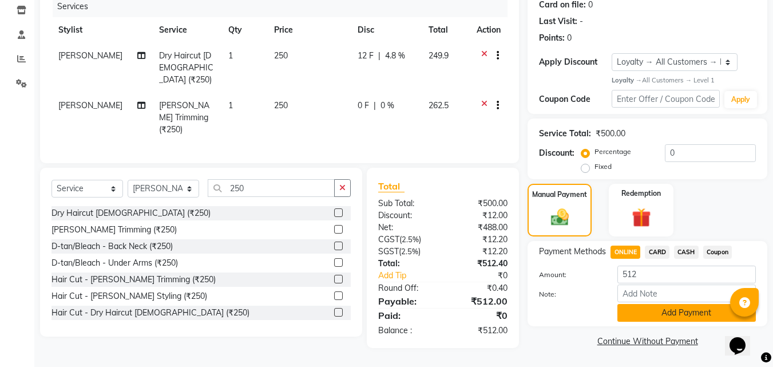
click at [633, 310] on button "Add Payment" at bounding box center [686, 313] width 138 height 18
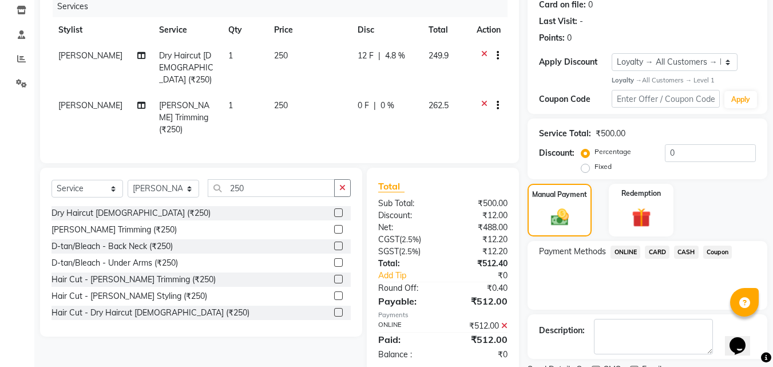
scroll to position [221, 0]
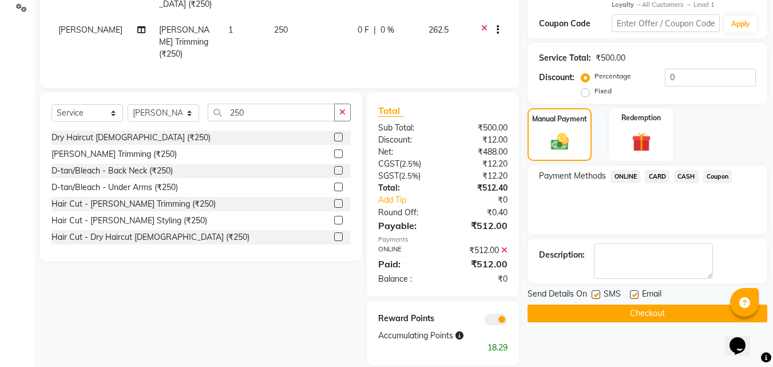
click at [615, 316] on button "Checkout" at bounding box center [648, 313] width 240 height 18
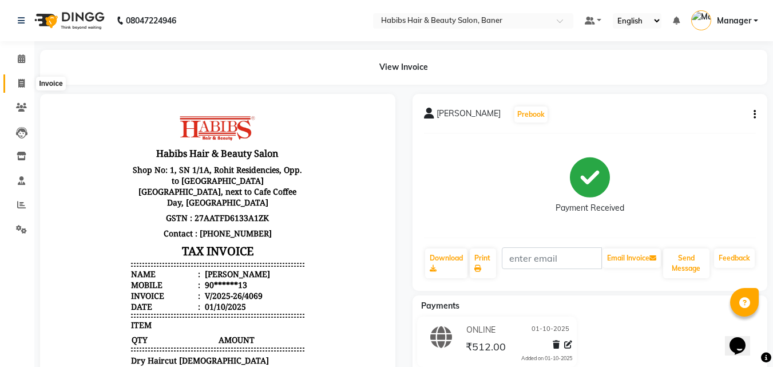
click at [22, 84] on icon at bounding box center [21, 83] width 6 height 9
select select "5356"
select select "service"
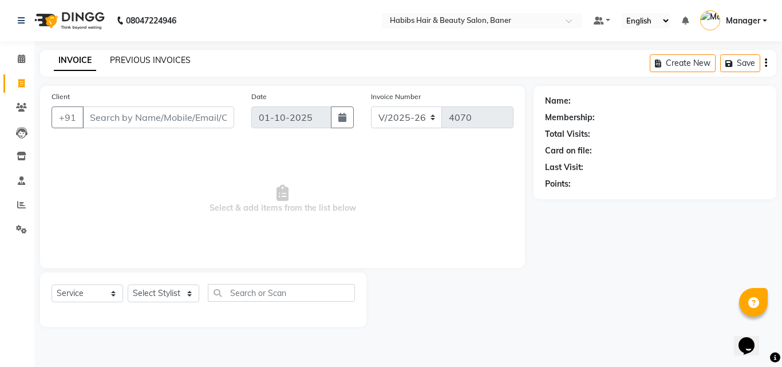
click at [153, 59] on link "PREVIOUS INVOICES" at bounding box center [150, 60] width 81 height 10
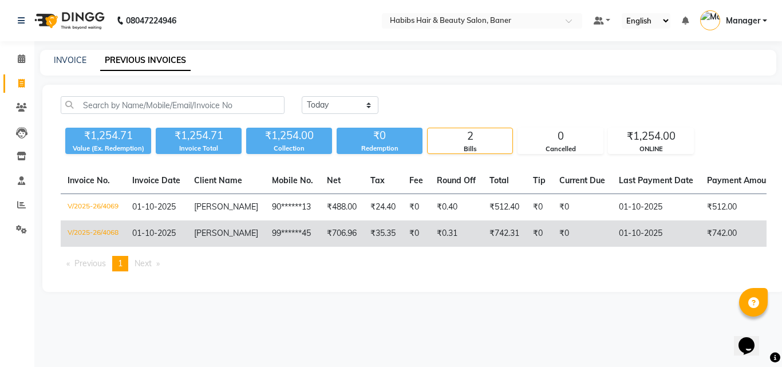
click at [402, 229] on td "₹0" at bounding box center [415, 233] width 27 height 26
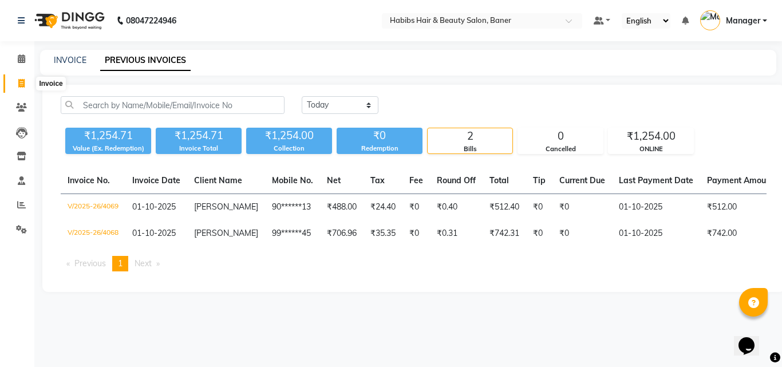
click at [22, 86] on icon at bounding box center [21, 83] width 6 height 9
select select "5356"
select select "service"
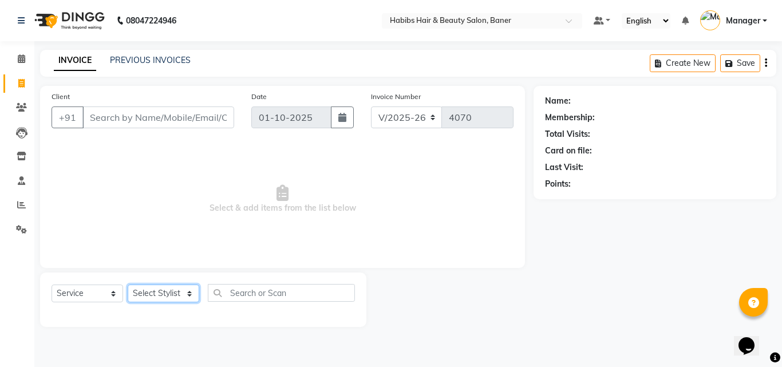
click at [172, 286] on select "Select Stylist Admin Manager Pooja Singh Pratik Bhad Ram Rohan Sonawane Swapnal…" at bounding box center [164, 293] width 72 height 18
select select "91427"
click at [128, 284] on select "Select Stylist Admin Manager Pooja Singh Pratik Bhad Ram Rohan Sonawane Swapnal…" at bounding box center [164, 293] width 72 height 18
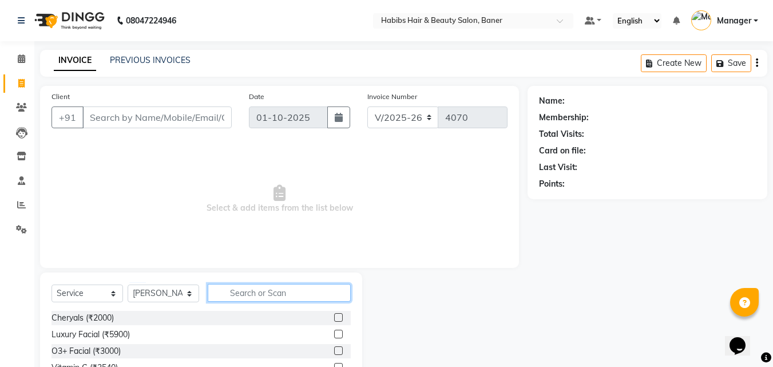
click at [256, 294] on input "text" at bounding box center [279, 293] width 143 height 18
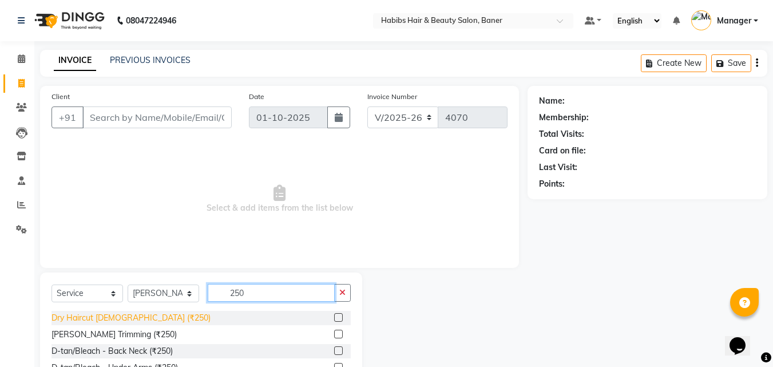
type input "250"
click at [124, 318] on div "Dry Haircut Male (₹250)" at bounding box center [130, 318] width 159 height 12
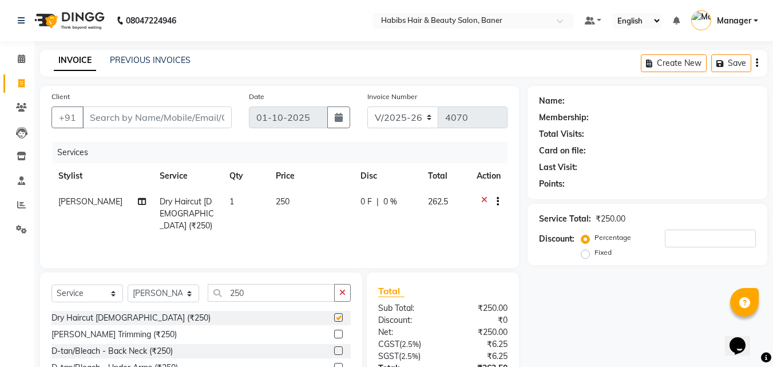
checkbox input "false"
click at [177, 120] on input "Client" at bounding box center [156, 117] width 149 height 22
click at [134, 120] on input "Client" at bounding box center [156, 117] width 149 height 22
type input "9"
type input "0"
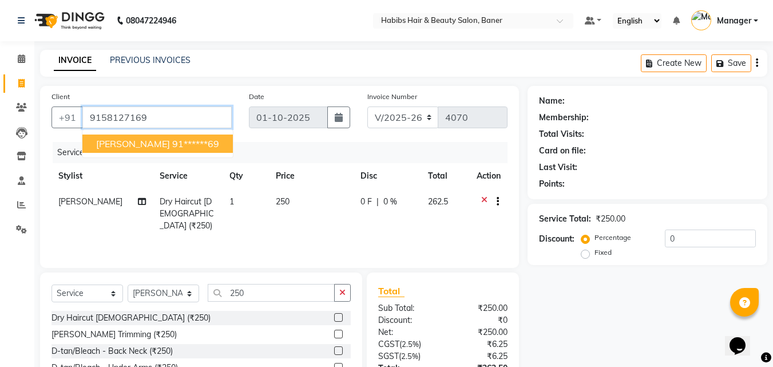
type input "9158127169"
select select "1: Object"
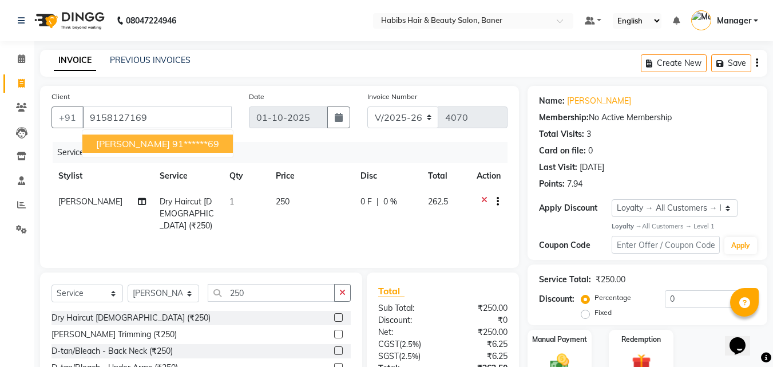
click at [137, 144] on button "aniruddh 91******69" at bounding box center [157, 143] width 150 height 18
type input "91******69"
select select "1: Object"
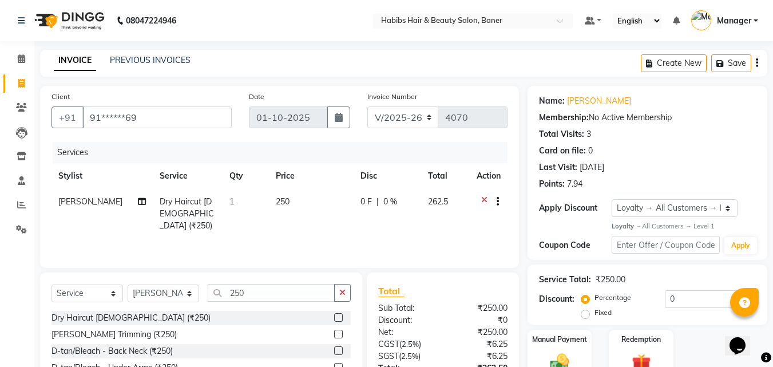
click at [383, 199] on span "0 %" at bounding box center [390, 202] width 14 height 12
select select "91427"
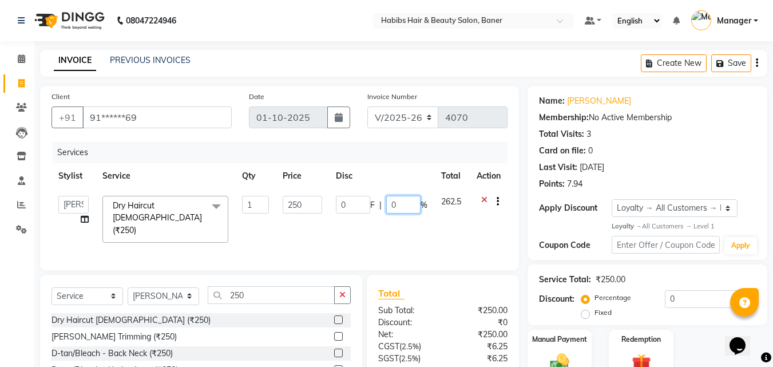
click at [401, 207] on input "0" at bounding box center [403, 205] width 34 height 18
type input "4.8"
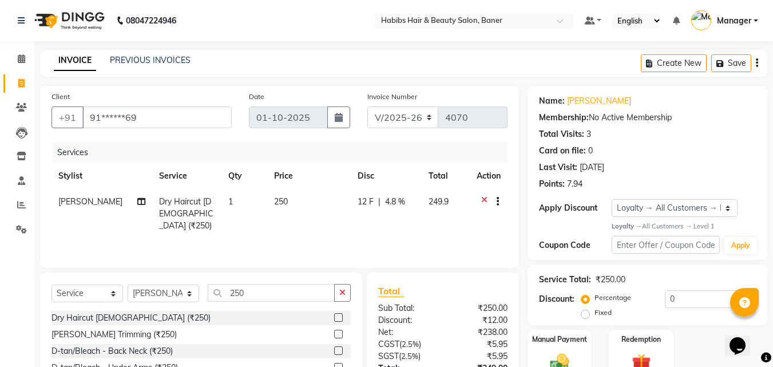
click at [482, 233] on div "Services Stylist Service Qty Price Disc Total Action Swapnil Dry Haircut Male (…" at bounding box center [279, 199] width 456 height 114
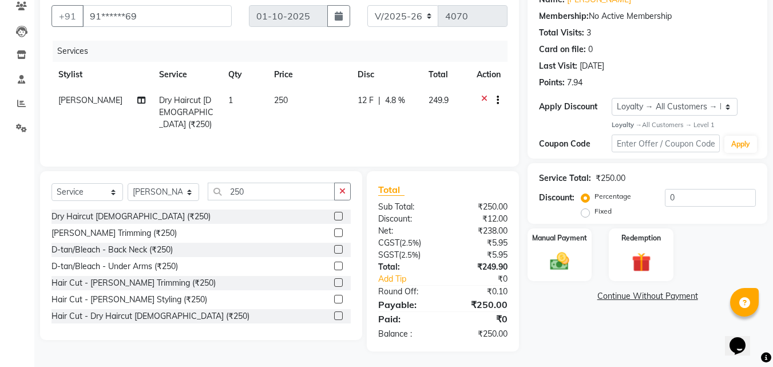
scroll to position [103, 0]
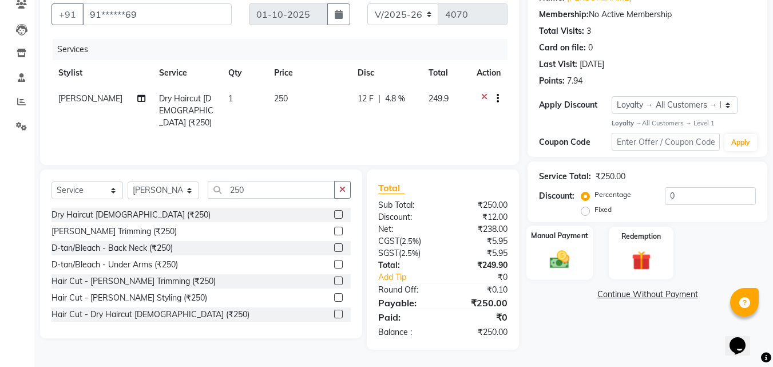
click at [556, 263] on img at bounding box center [560, 259] width 32 height 23
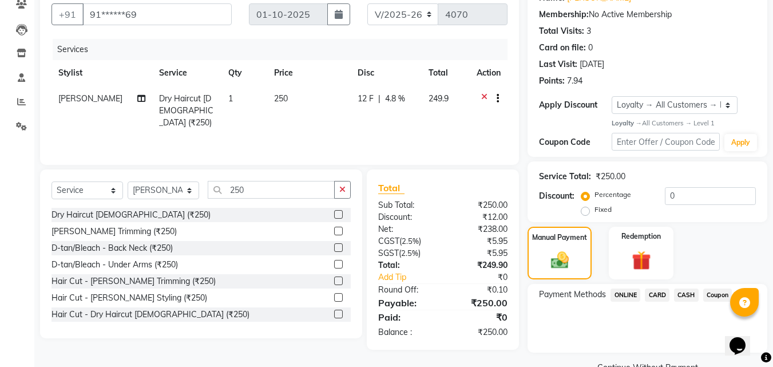
scroll to position [129, 0]
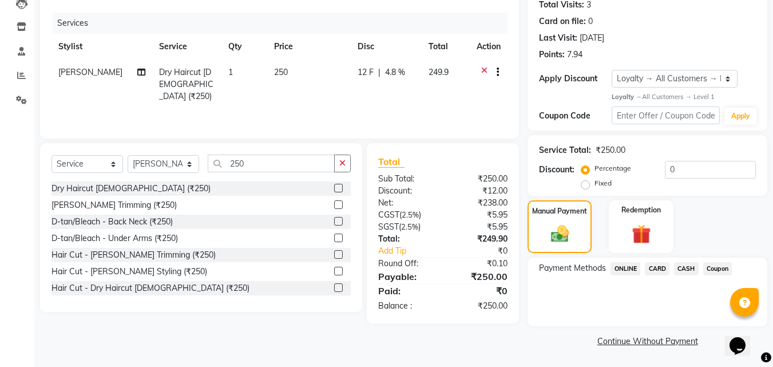
click at [627, 270] on span "ONLINE" at bounding box center [626, 268] width 30 height 13
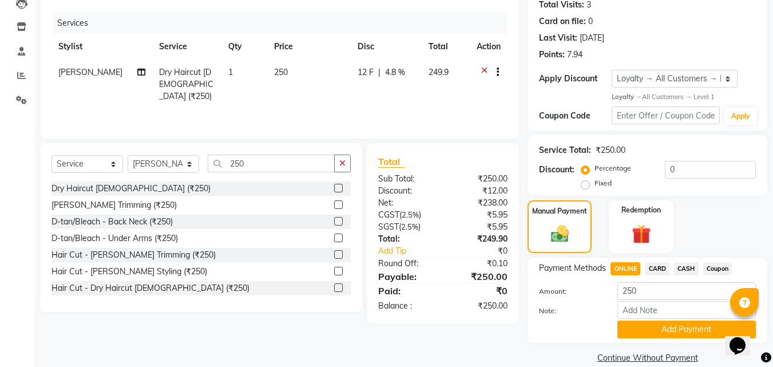
scroll to position [146, 0]
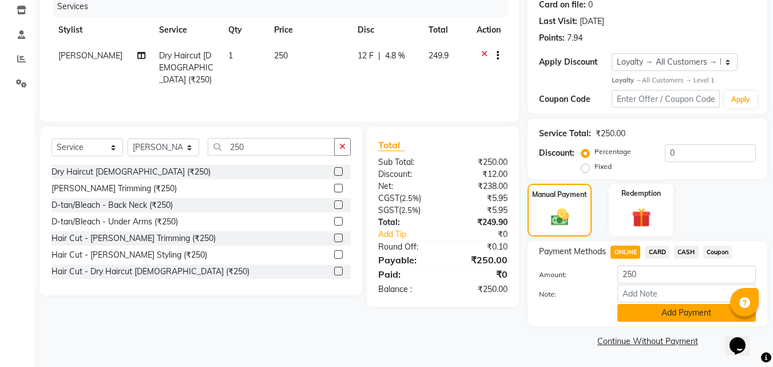
click at [652, 309] on button "Add Payment" at bounding box center [686, 313] width 138 height 18
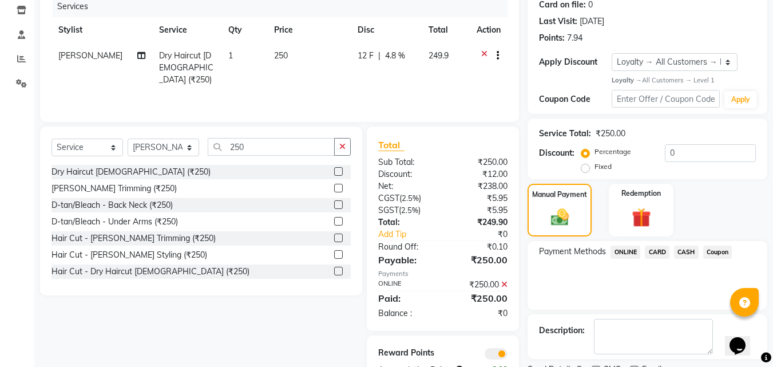
scroll to position [194, 0]
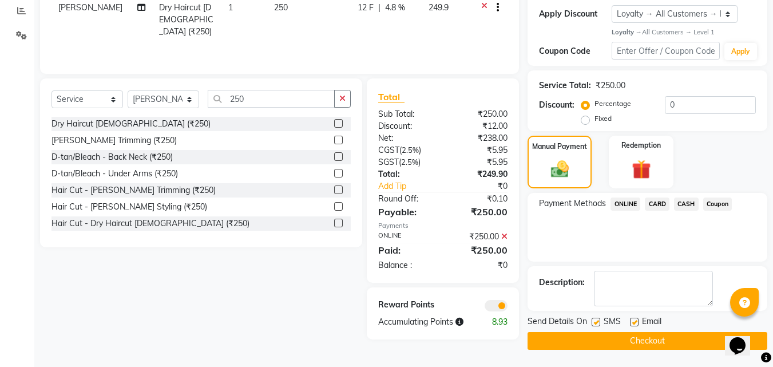
click at [632, 339] on button "Checkout" at bounding box center [648, 341] width 240 height 18
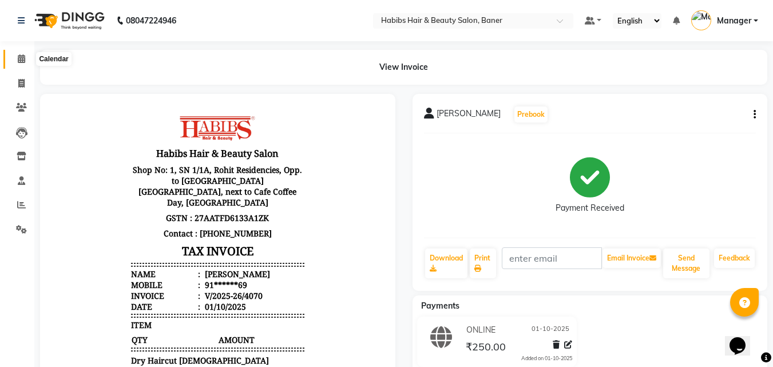
click at [23, 58] on icon at bounding box center [21, 58] width 7 height 9
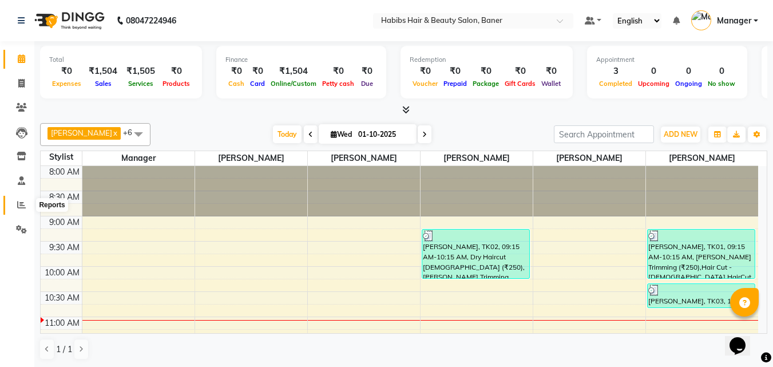
click at [23, 205] on icon at bounding box center [21, 204] width 9 height 9
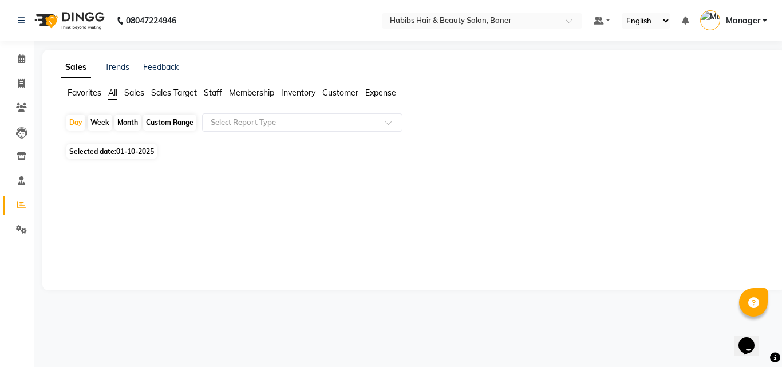
click at [125, 124] on div "Month" at bounding box center [127, 122] width 26 height 16
select select "10"
select select "2025"
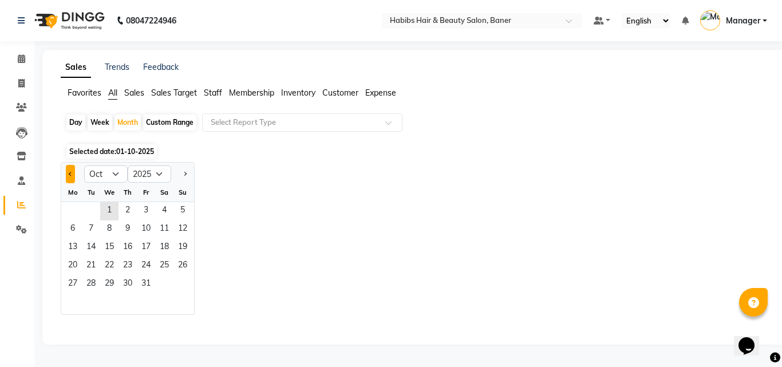
click at [67, 169] on button "Previous month" at bounding box center [70, 174] width 9 height 18
select select "9"
click at [71, 200] on div "Mo" at bounding box center [73, 192] width 18 height 18
click at [71, 205] on span "1" at bounding box center [73, 211] width 18 height 18
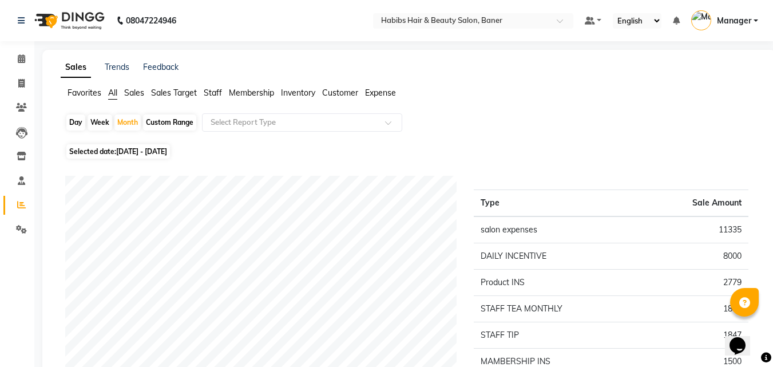
click at [216, 99] on ul "Favorites All Sales Sales Target Staff Membership Inventory Customer Expense" at bounding box center [409, 93] width 697 height 13
click at [213, 93] on span "Staff" at bounding box center [213, 93] width 18 height 10
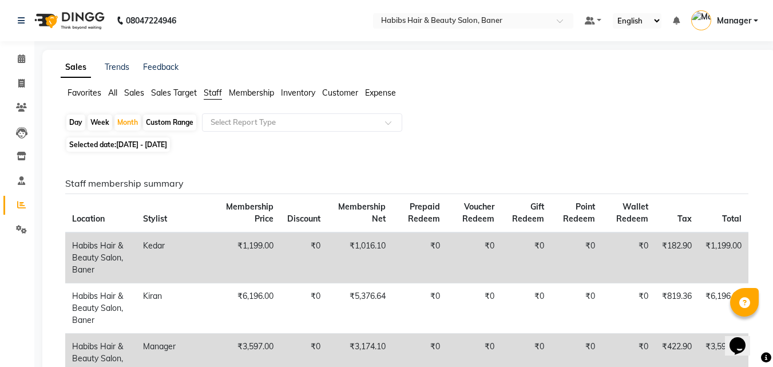
click at [140, 144] on span "01-09-2025 - 30-09-2025" at bounding box center [141, 144] width 51 height 9
select select "9"
select select "2025"
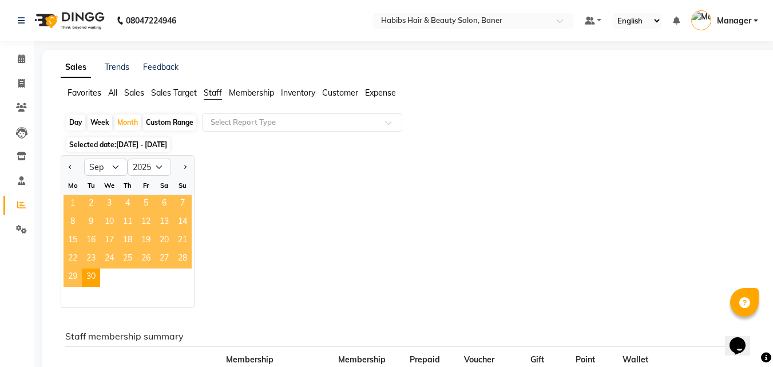
click at [70, 199] on span "1" at bounding box center [73, 204] width 18 height 18
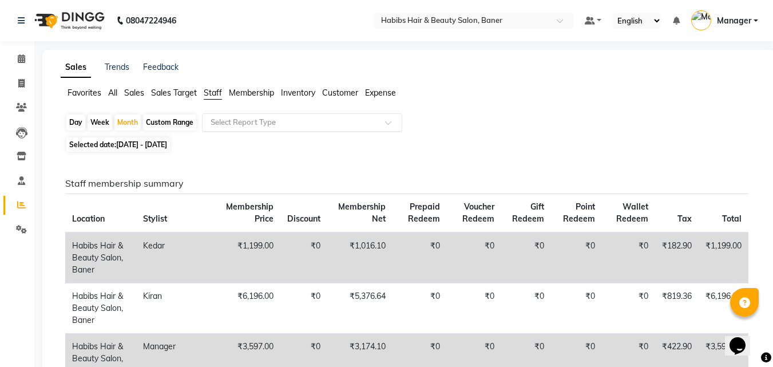
click at [252, 119] on input "text" at bounding box center [290, 122] width 165 height 11
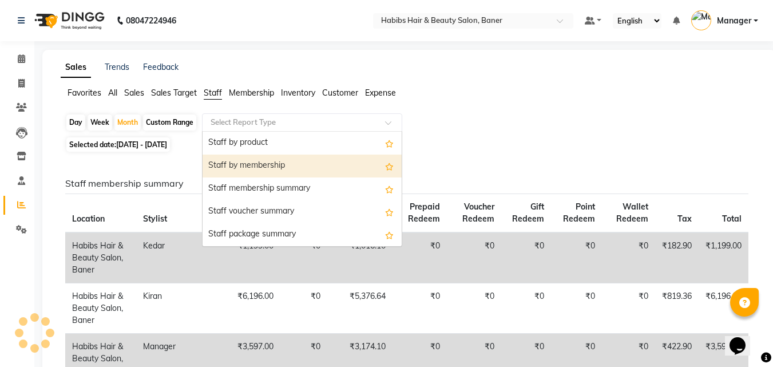
drag, startPoint x: 622, startPoint y: 79, endPoint x: 603, endPoint y: 96, distance: 25.6
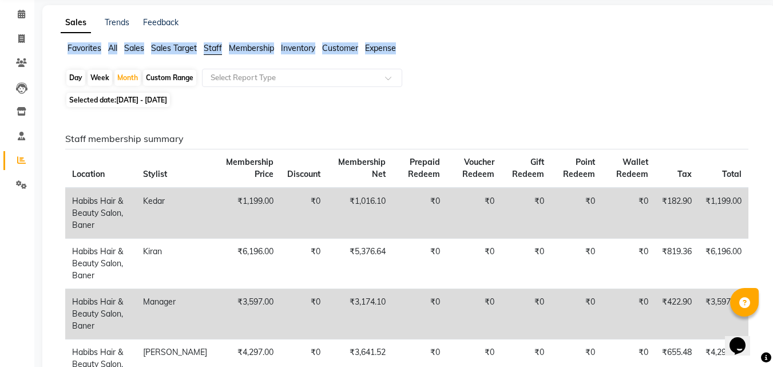
scroll to position [57, 0]
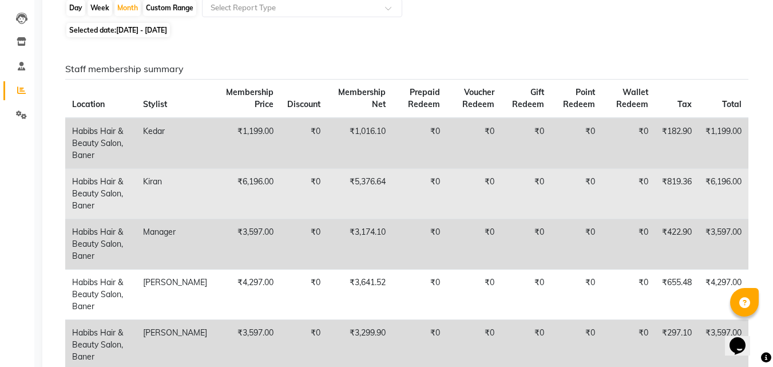
scroll to position [0, 0]
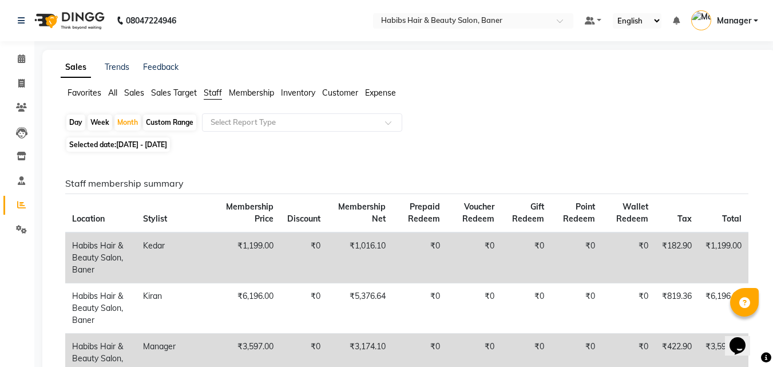
click at [117, 90] on span "All" at bounding box center [112, 93] width 9 height 10
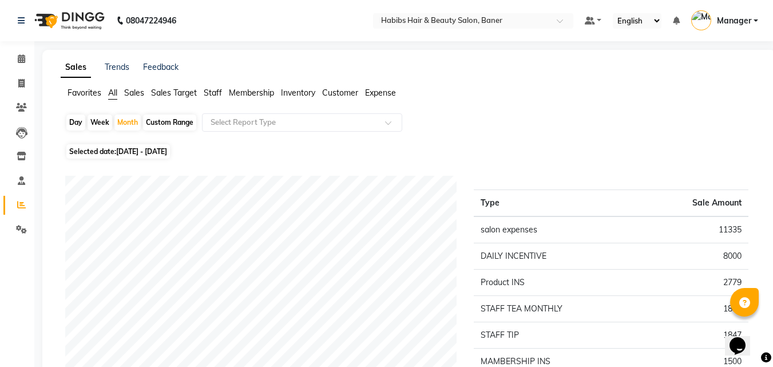
click at [162, 93] on span "Sales Target" at bounding box center [174, 93] width 46 height 10
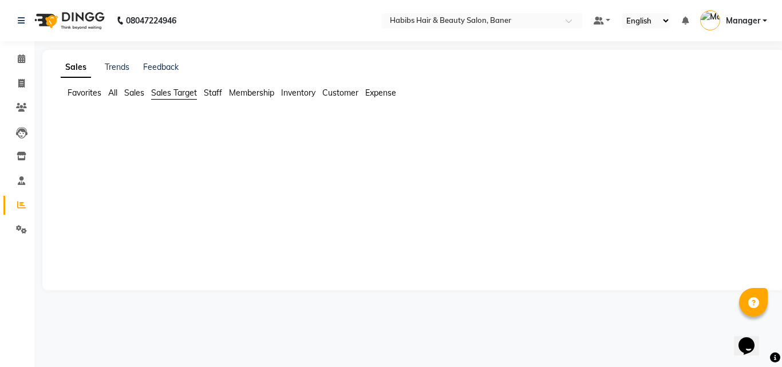
click at [136, 92] on span "Sales" at bounding box center [134, 93] width 20 height 10
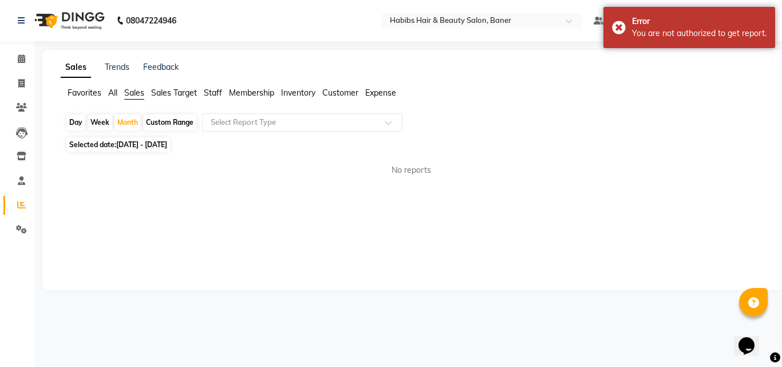
click at [85, 94] on span "Favorites" at bounding box center [85, 93] width 34 height 10
click at [110, 90] on span "All" at bounding box center [112, 93] width 9 height 10
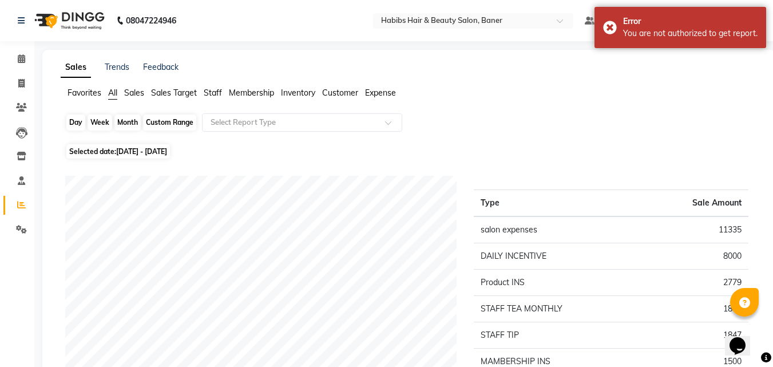
click at [135, 122] on div "Month" at bounding box center [127, 122] width 26 height 16
select select "9"
select select "2025"
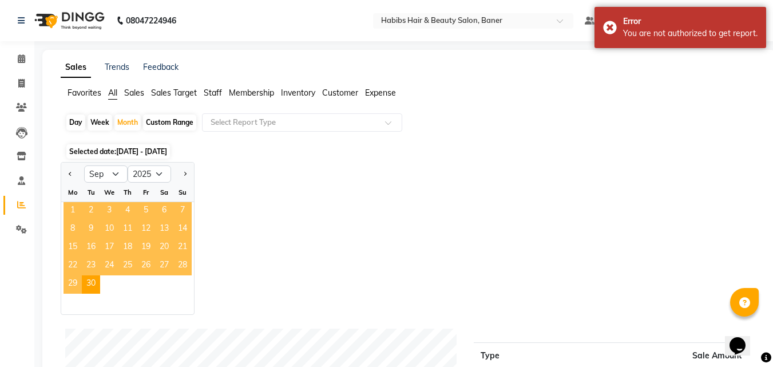
click at [70, 207] on span "1" at bounding box center [73, 211] width 18 height 18
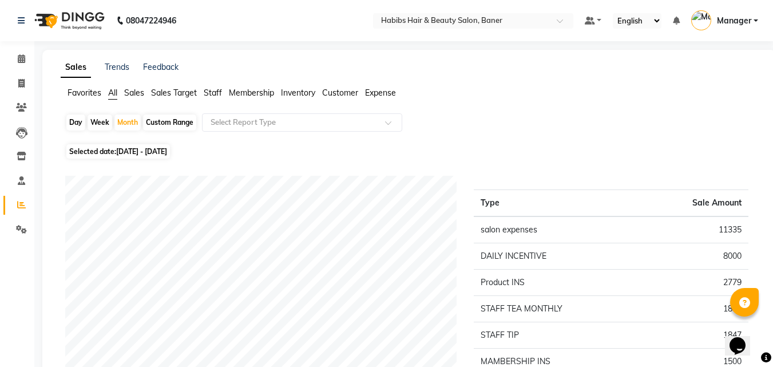
click at [212, 93] on span "Staff" at bounding box center [213, 93] width 18 height 10
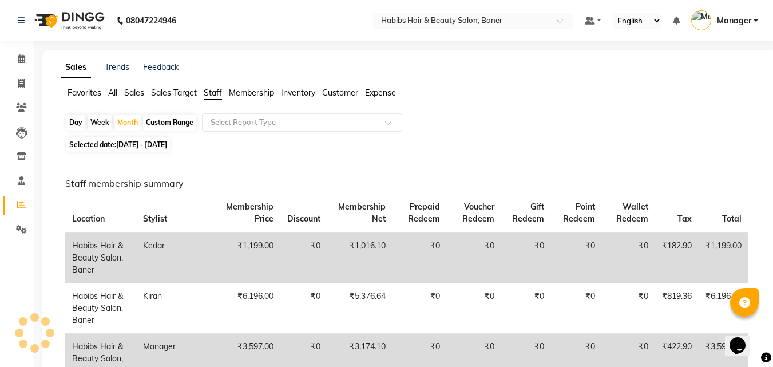
click at [239, 117] on input "text" at bounding box center [290, 122] width 165 height 11
click at [718, 123] on div "Day Week Month Custom Range Select Report Type" at bounding box center [409, 123] width 688 height 21
click at [167, 146] on span "01-09-2025 - 30-09-2025" at bounding box center [141, 144] width 51 height 9
select select "9"
select select "2025"
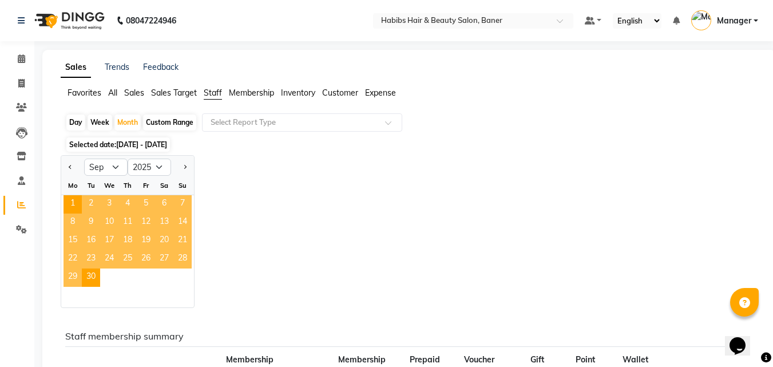
click at [96, 205] on span "2" at bounding box center [91, 204] width 18 height 18
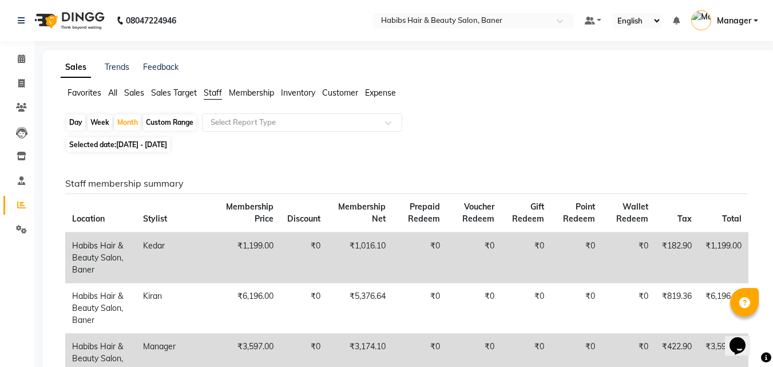
click at [77, 119] on div "Day" at bounding box center [75, 122] width 19 height 16
select select "9"
select select "2025"
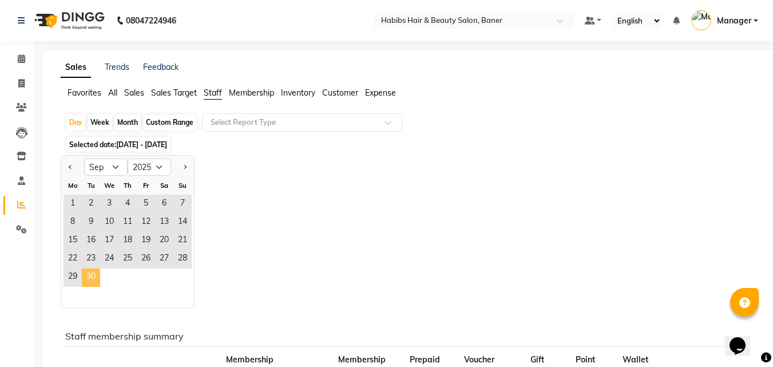
click at [84, 275] on span "30" at bounding box center [91, 277] width 18 height 18
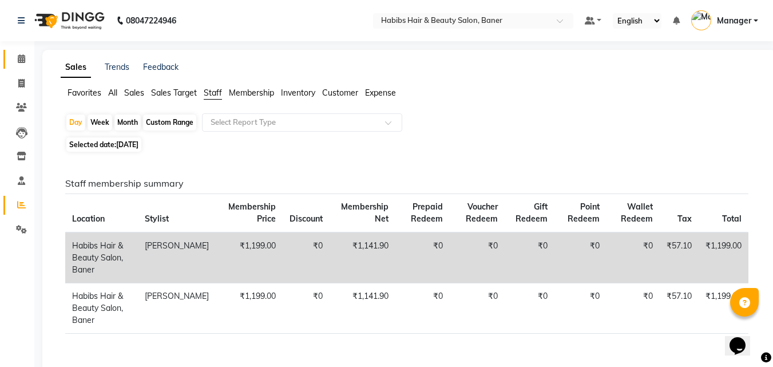
click at [27, 51] on link "Calendar" at bounding box center [16, 59] width 27 height 19
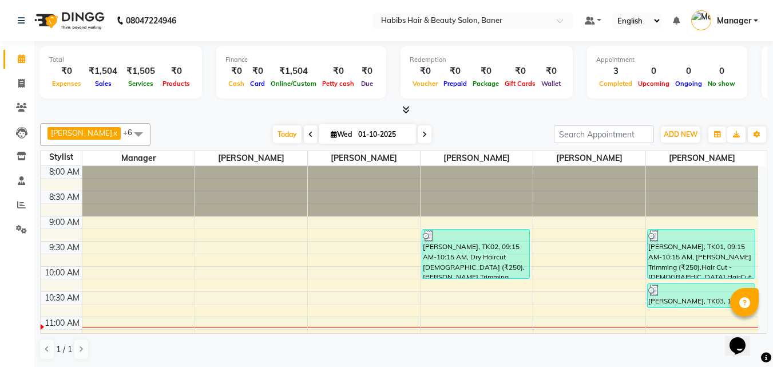
click at [288, 134] on div "Today Wed 01-10-2025" at bounding box center [352, 134] width 161 height 17
click at [308, 135] on icon at bounding box center [310, 134] width 5 height 7
type input "[DATE]"
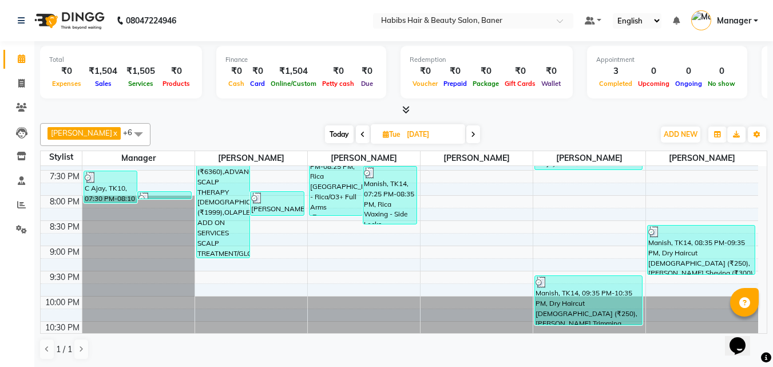
scroll to position [588, 0]
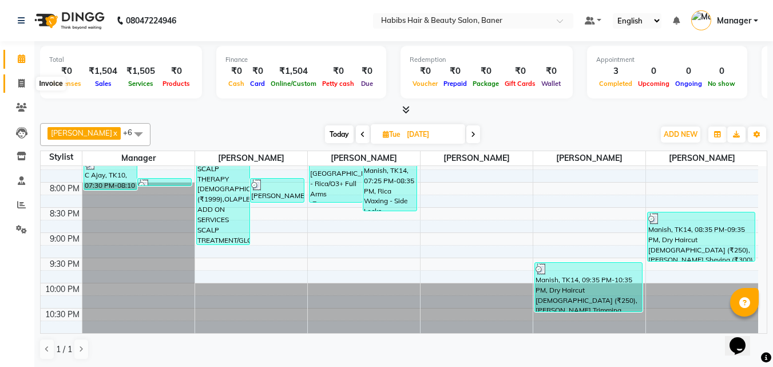
click at [24, 82] on icon at bounding box center [21, 83] width 6 height 9
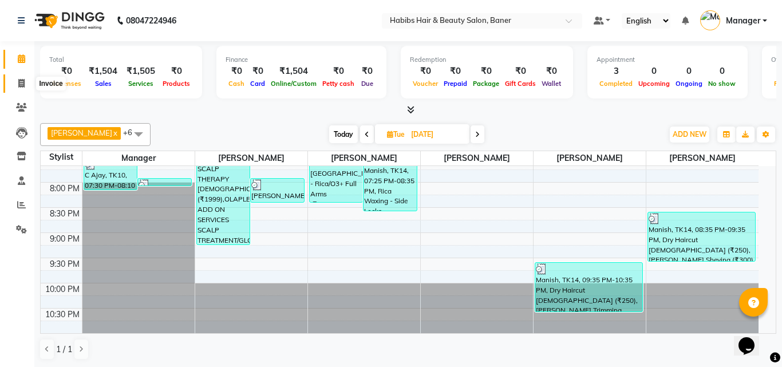
select select "5356"
select select "service"
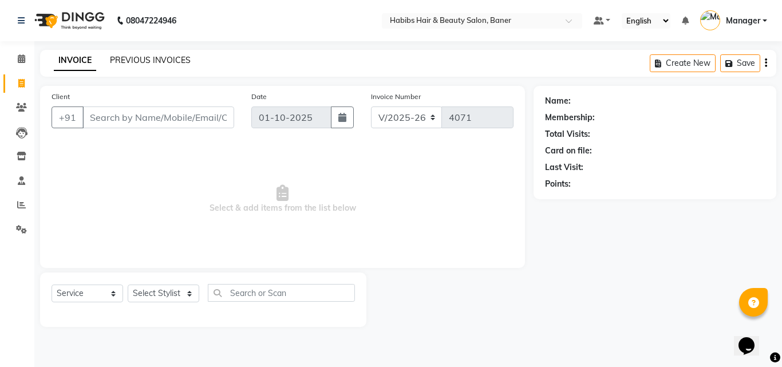
click at [124, 56] on link "PREVIOUS INVOICES" at bounding box center [150, 60] width 81 height 10
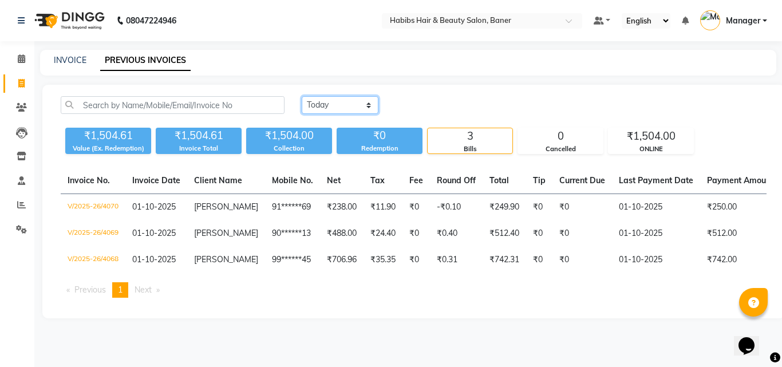
click at [315, 101] on select "Today Yesterday Custom Range" at bounding box center [340, 105] width 77 height 18
select select "yesterday"
click at [302, 96] on select "Today Yesterday Custom Range" at bounding box center [340, 105] width 77 height 18
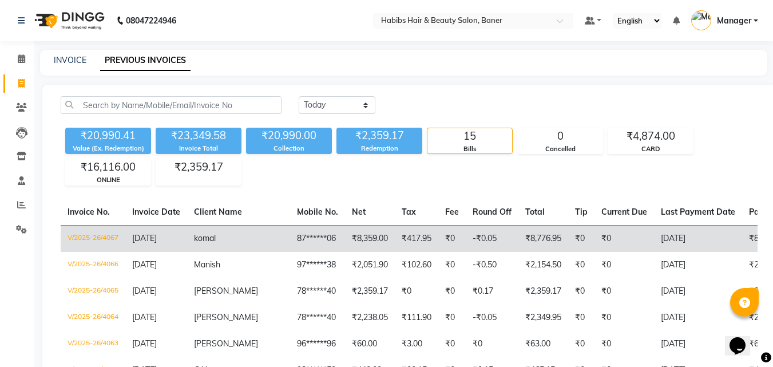
click at [395, 233] on td "₹417.95" at bounding box center [416, 238] width 43 height 27
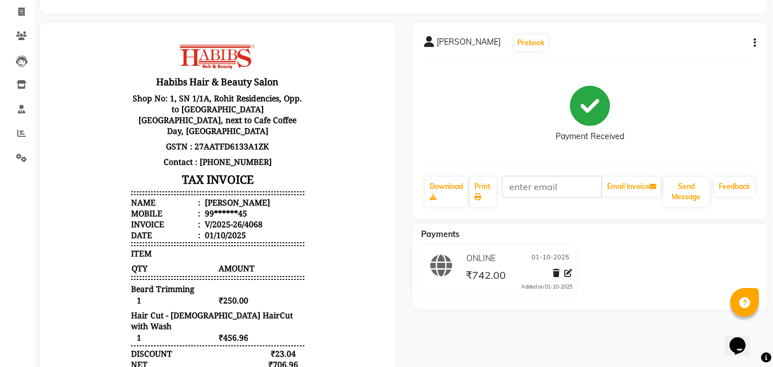
scroll to position [245, 0]
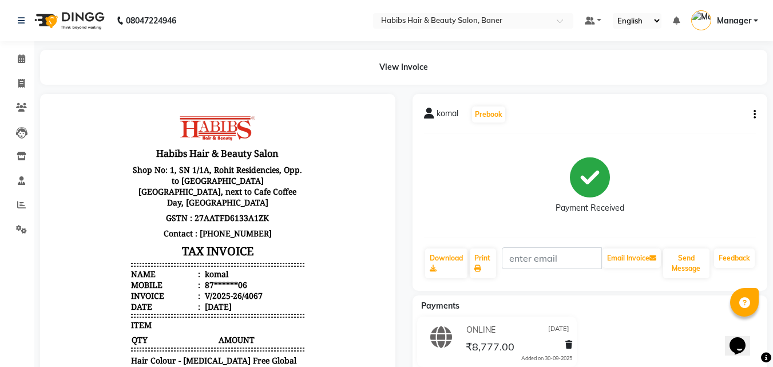
click at [751, 113] on button "button" at bounding box center [752, 115] width 7 height 12
click at [691, 135] on div "Edit Invoice" at bounding box center [698, 136] width 78 height 14
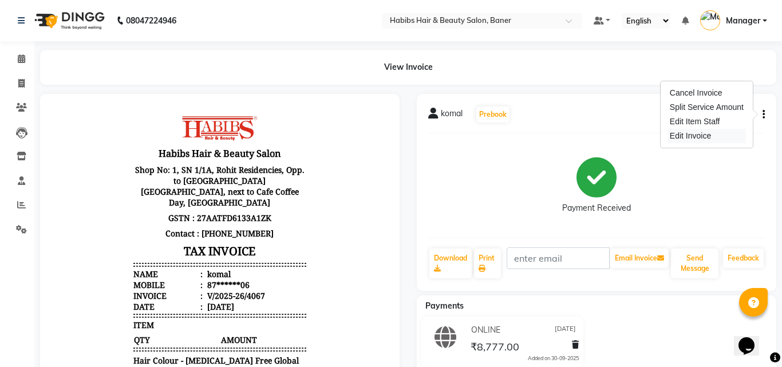
select select "service"
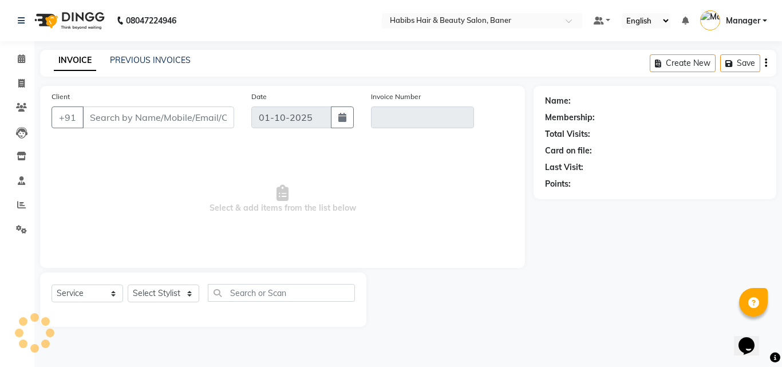
type input "87******06"
type input "V/2025-26/4067"
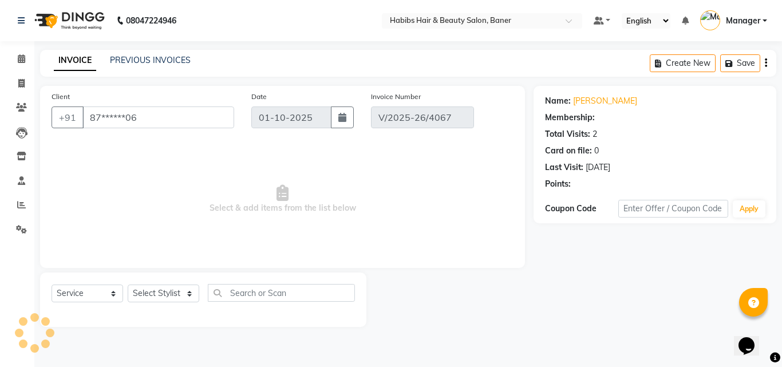
type input "[DATE]"
select select "select"
select select "2: Object"
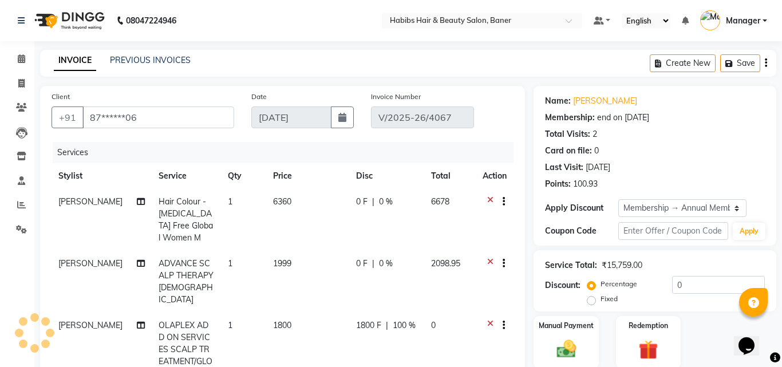
type input "20"
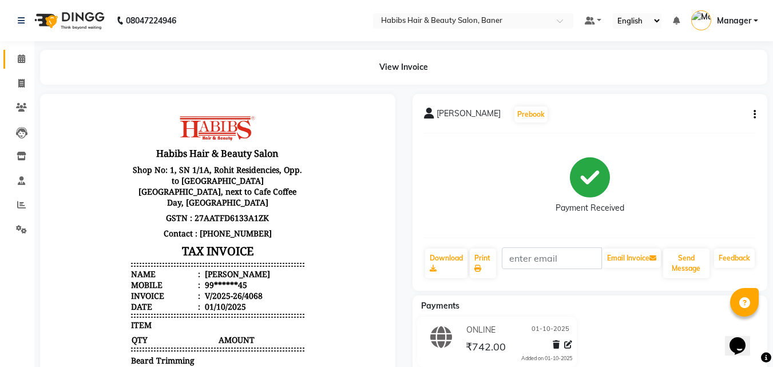
click at [13, 57] on span at bounding box center [21, 59] width 20 height 13
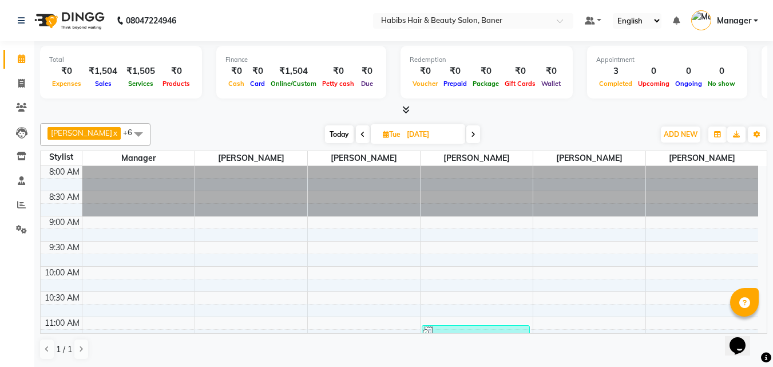
click at [331, 137] on span "Today" at bounding box center [339, 134] width 29 height 18
type input "01-10-2025"
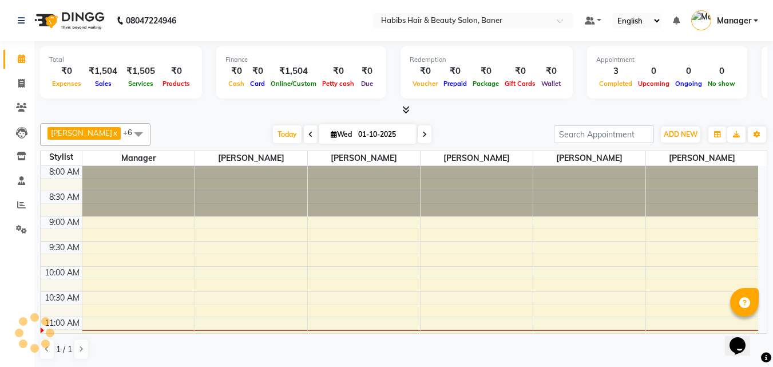
scroll to position [152, 0]
